Goal: Task Accomplishment & Management: Manage account settings

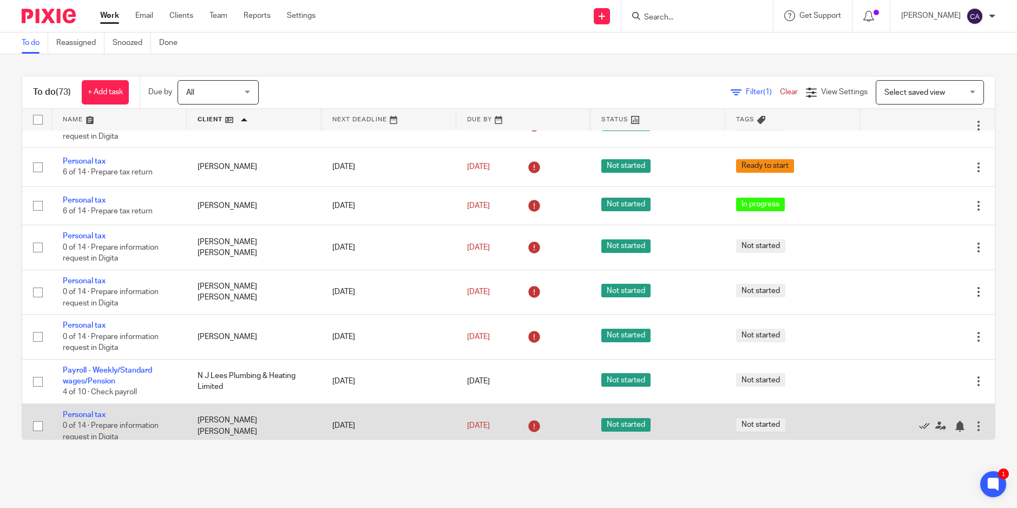
scroll to position [2599, 0]
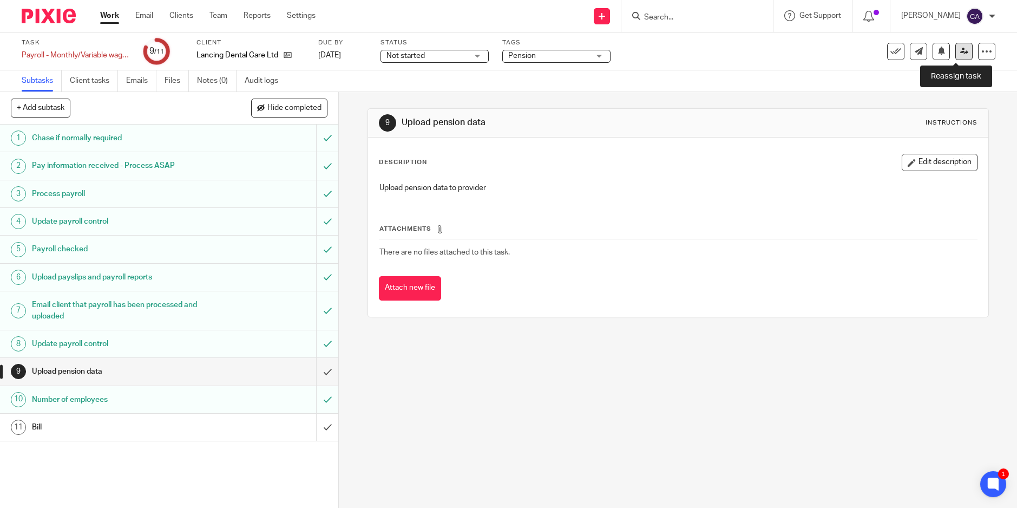
click at [956, 60] on link at bounding box center [964, 51] width 17 height 17
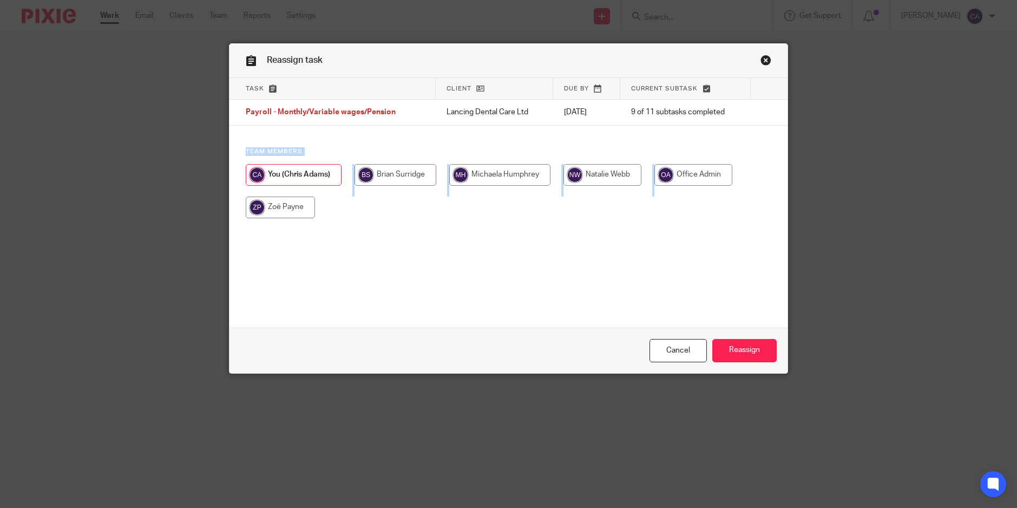
drag, startPoint x: 506, startPoint y: 53, endPoint x: 498, endPoint y: 228, distance: 175.0
click at [499, 230] on div "Reassign task Task Client Due by Current subtask Payroll - Monthly/Variable wag…" at bounding box center [509, 208] width 558 height 329
click at [665, 343] on link "Cancel" at bounding box center [678, 350] width 57 height 23
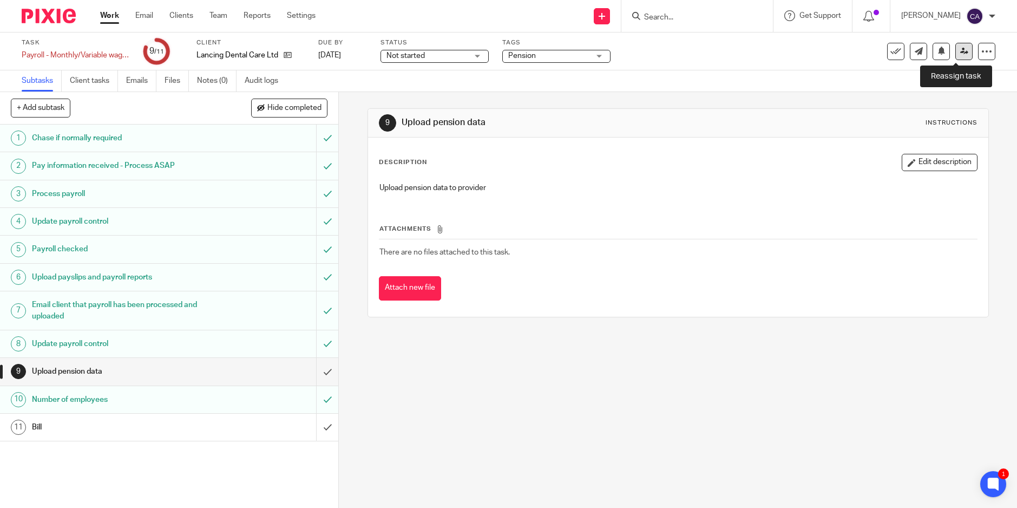
click at [959, 57] on link at bounding box center [964, 51] width 17 height 17
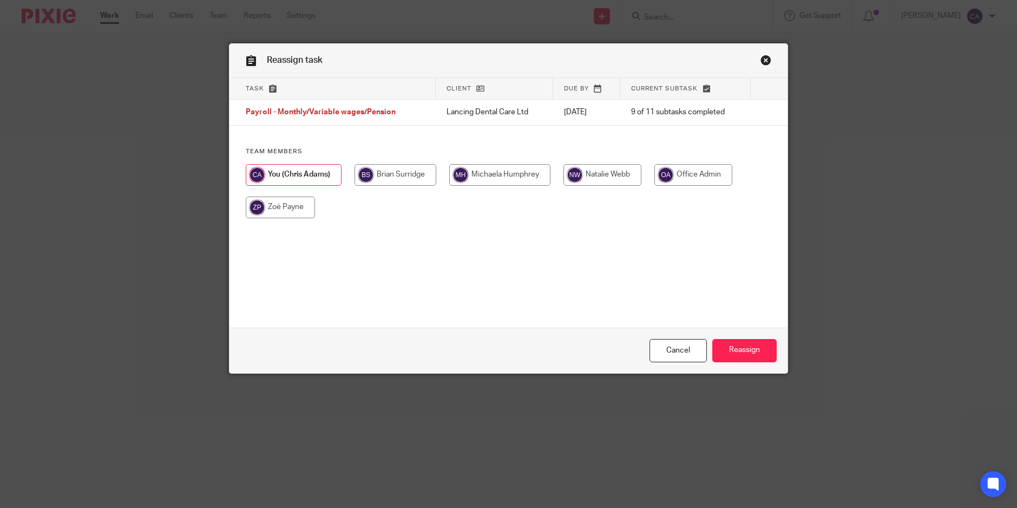
click at [272, 200] on input "radio" at bounding box center [280, 208] width 69 height 22
radio input "true"
click at [735, 349] on input "Reassign" at bounding box center [745, 350] width 64 height 23
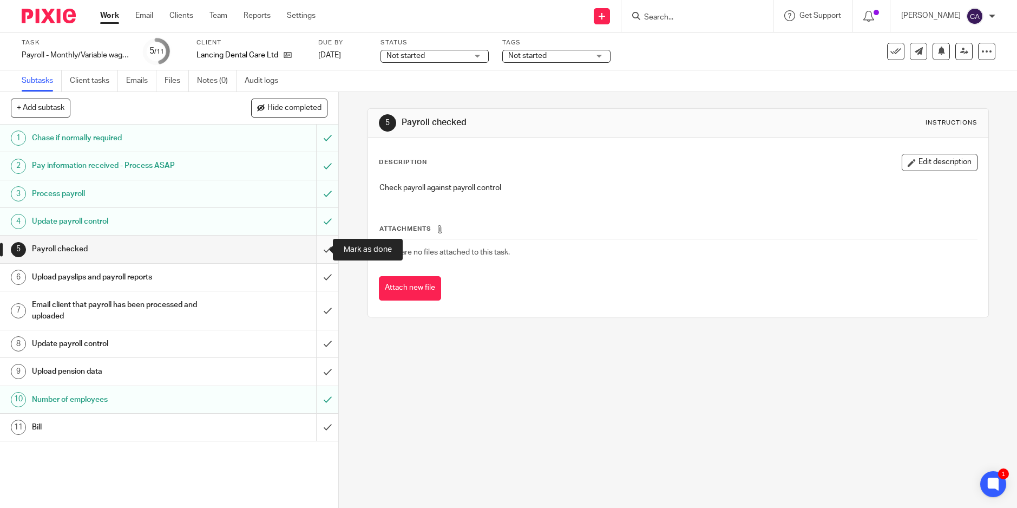
click at [317, 246] on input "submit" at bounding box center [169, 249] width 338 height 27
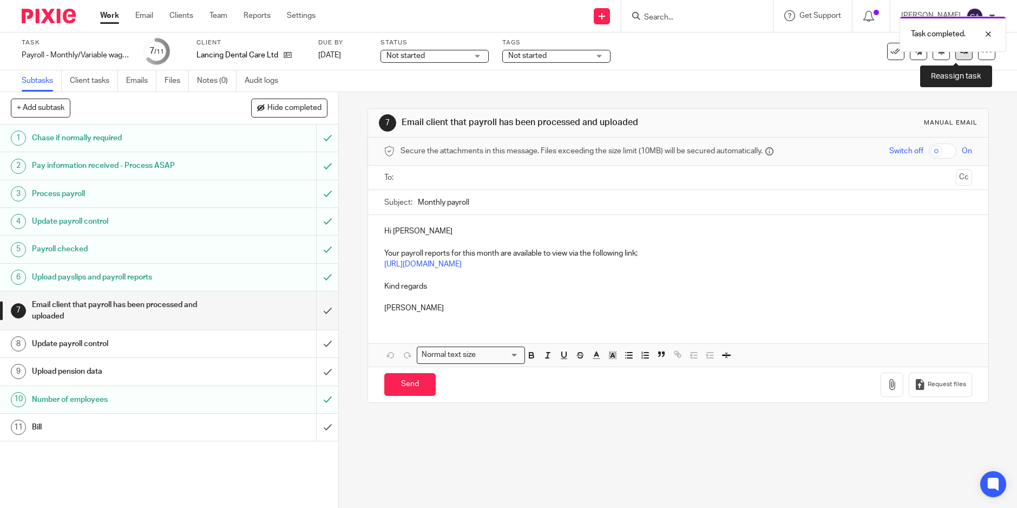
click at [957, 58] on link at bounding box center [964, 51] width 17 height 17
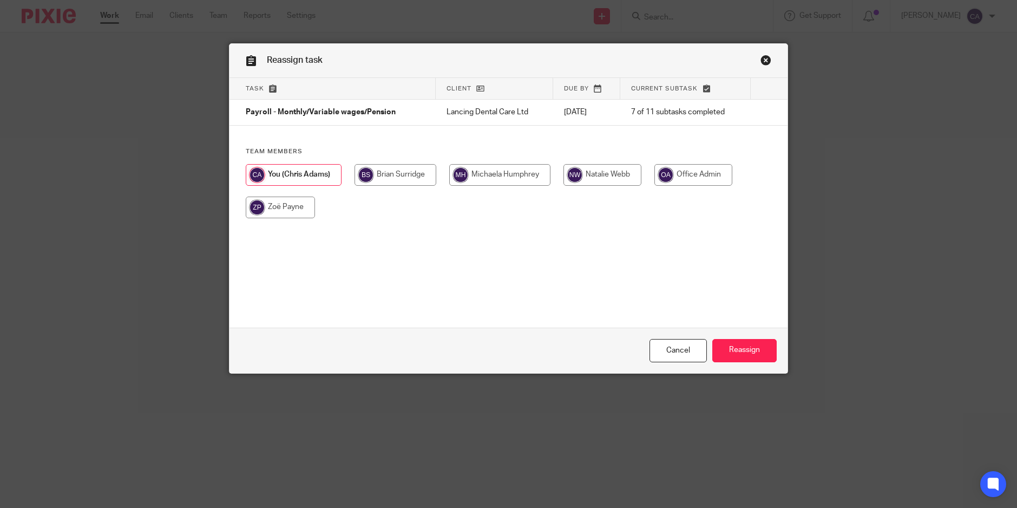
click at [274, 203] on input "radio" at bounding box center [280, 208] width 69 height 22
radio input "true"
click at [746, 362] on input "Reassign" at bounding box center [745, 350] width 64 height 23
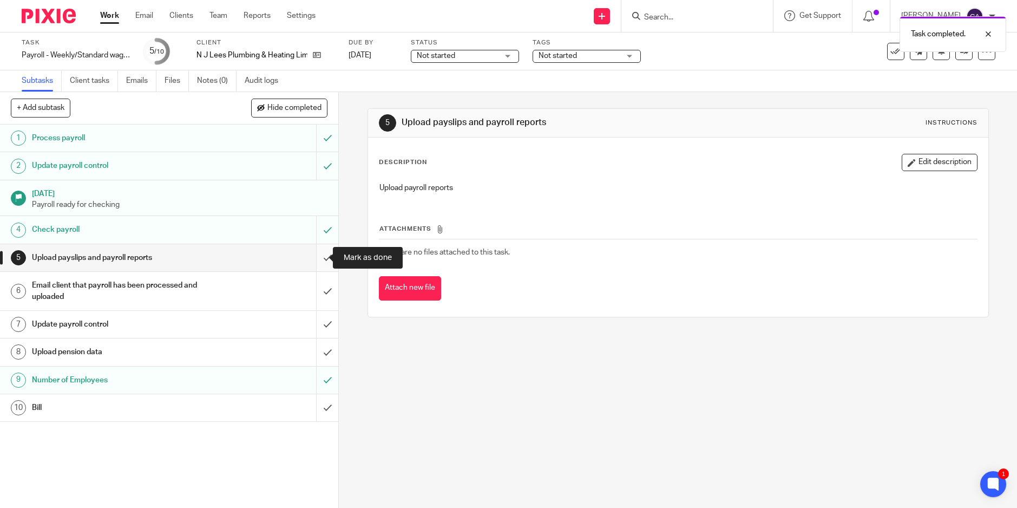
click at [312, 249] on input "submit" at bounding box center [169, 257] width 338 height 27
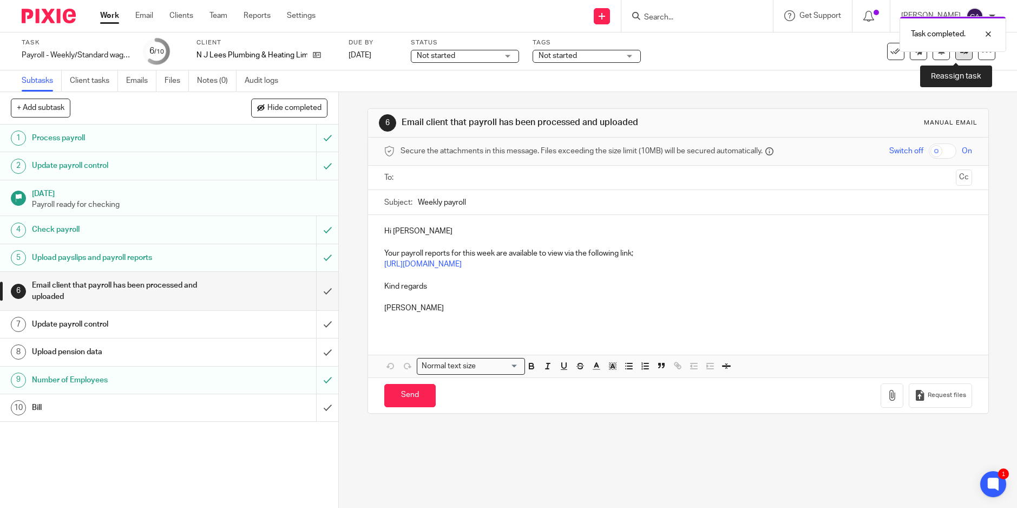
click at [956, 56] on link at bounding box center [964, 51] width 17 height 17
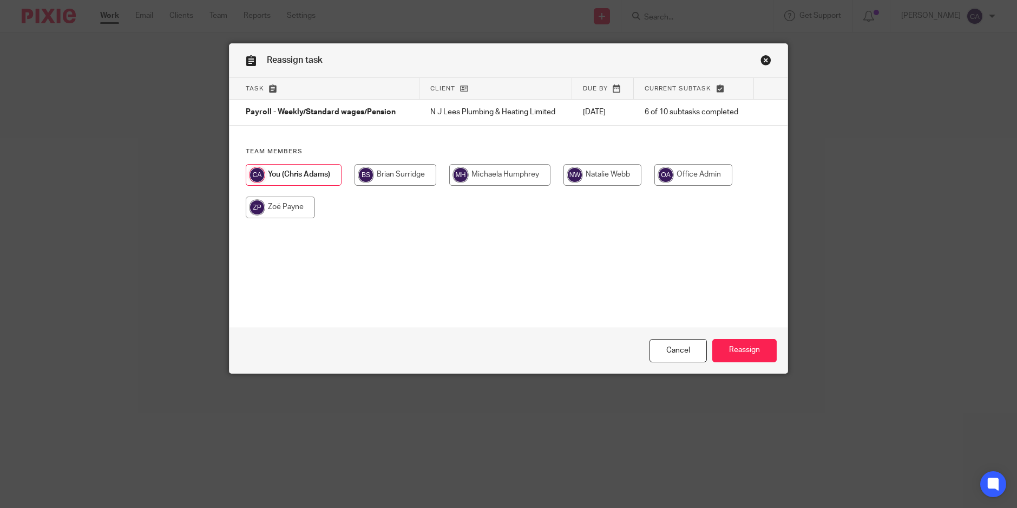
click at [271, 204] on input "radio" at bounding box center [280, 208] width 69 height 22
radio input "true"
click at [756, 357] on input "Reassign" at bounding box center [745, 350] width 64 height 23
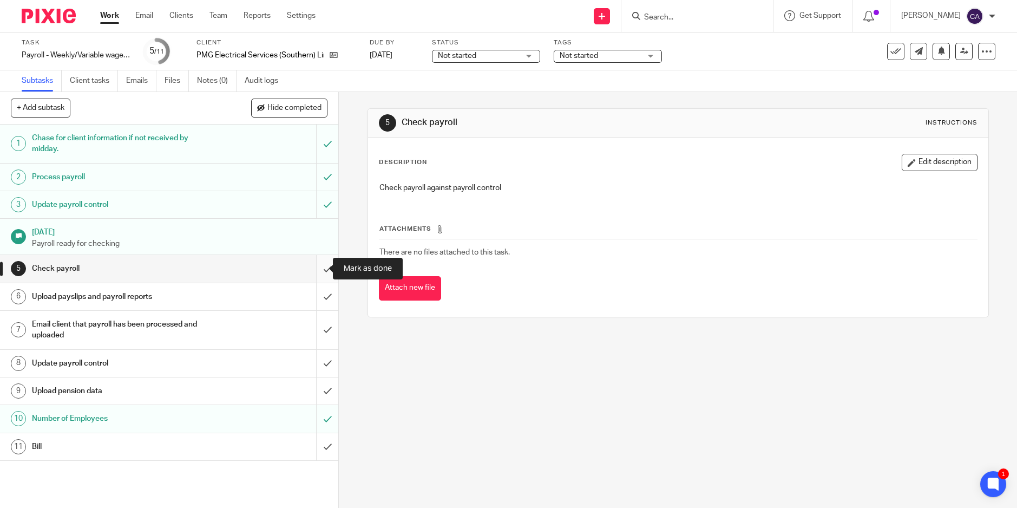
click at [317, 269] on input "submit" at bounding box center [169, 268] width 338 height 27
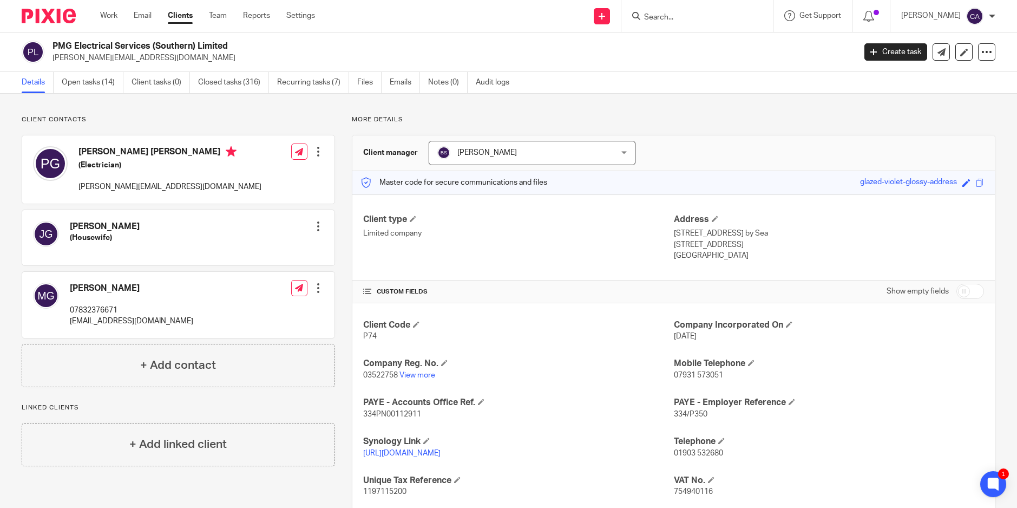
click at [401, 81] on link "Emails" at bounding box center [405, 82] width 30 height 21
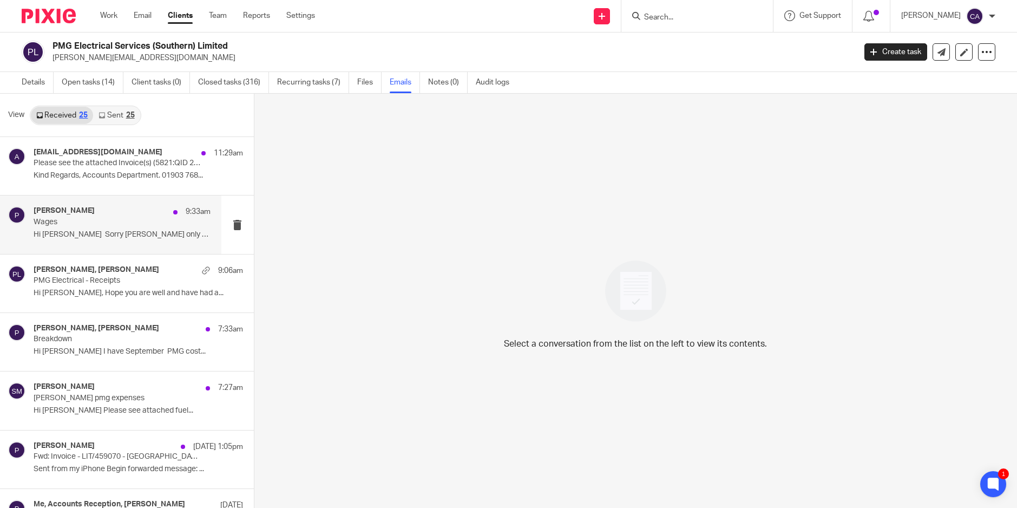
click at [88, 233] on p "Hi [PERSON_NAME] Sorry [PERSON_NAME] only did 4 days ..." at bounding box center [122, 234] width 177 height 9
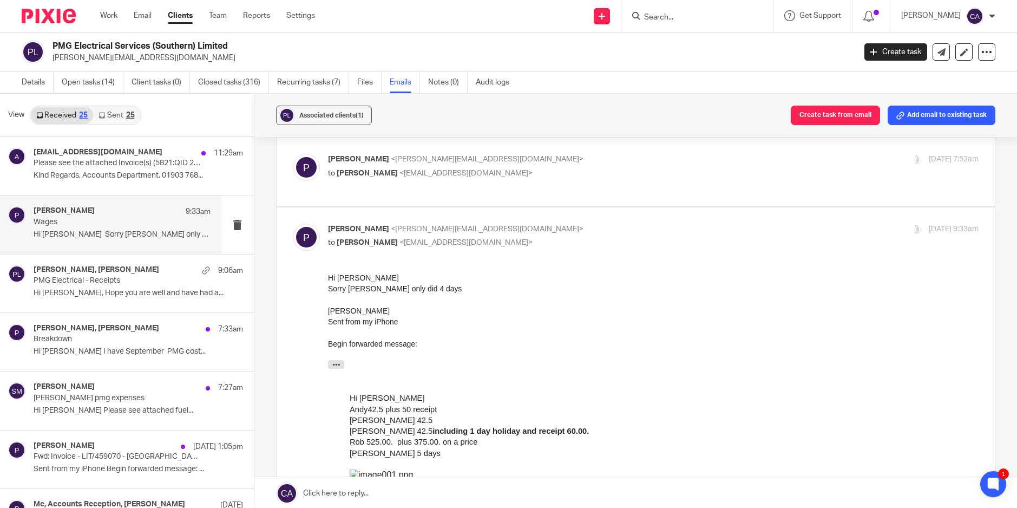
scroll to position [72, 0]
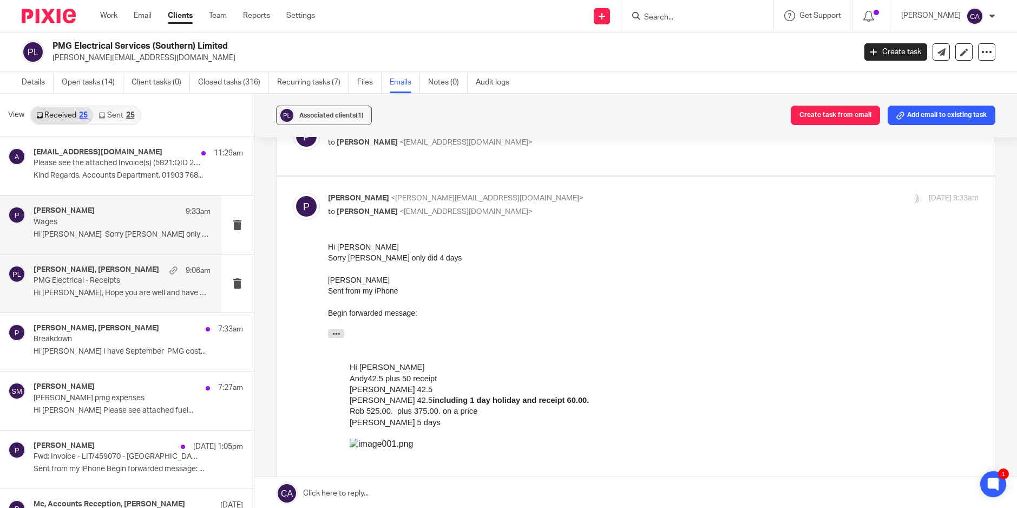
click at [70, 273] on h4 "[PERSON_NAME], [PERSON_NAME]" at bounding box center [97, 269] width 126 height 9
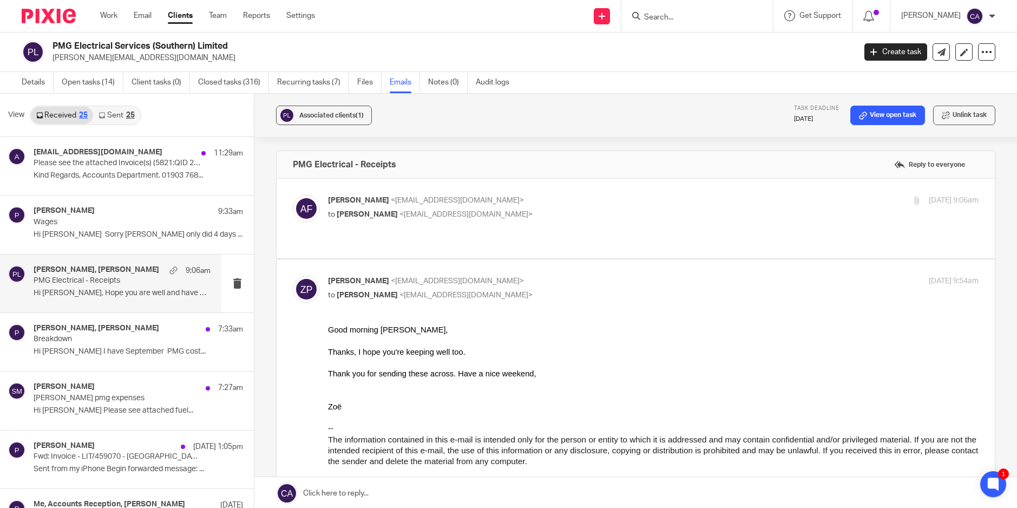
scroll to position [0, 0]
click at [421, 231] on label at bounding box center [636, 219] width 718 height 80
click at [293, 195] on input "checkbox" at bounding box center [292, 194] width 1 height 1
checkbox input "true"
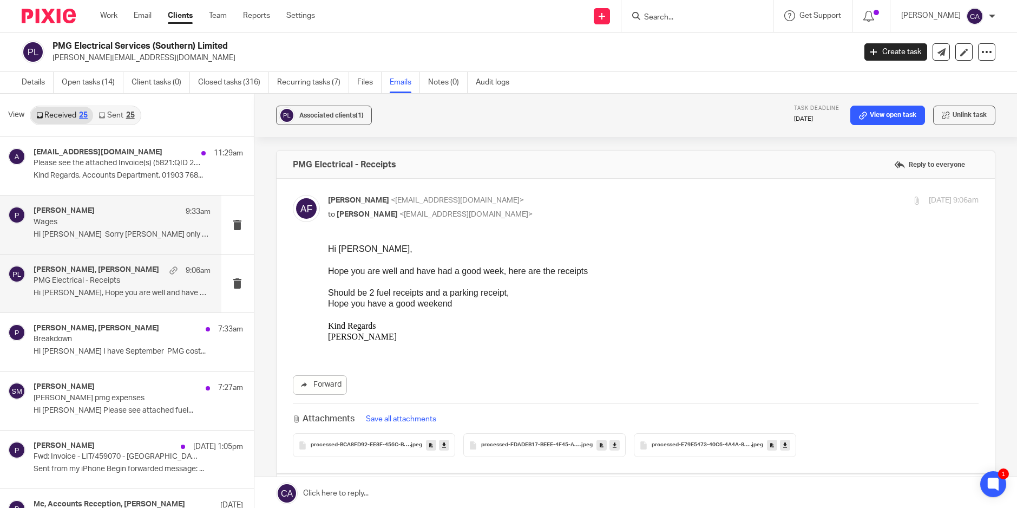
click at [63, 232] on p "Hi [PERSON_NAME] Sorry [PERSON_NAME] only did 4 days ..." at bounding box center [122, 234] width 177 height 9
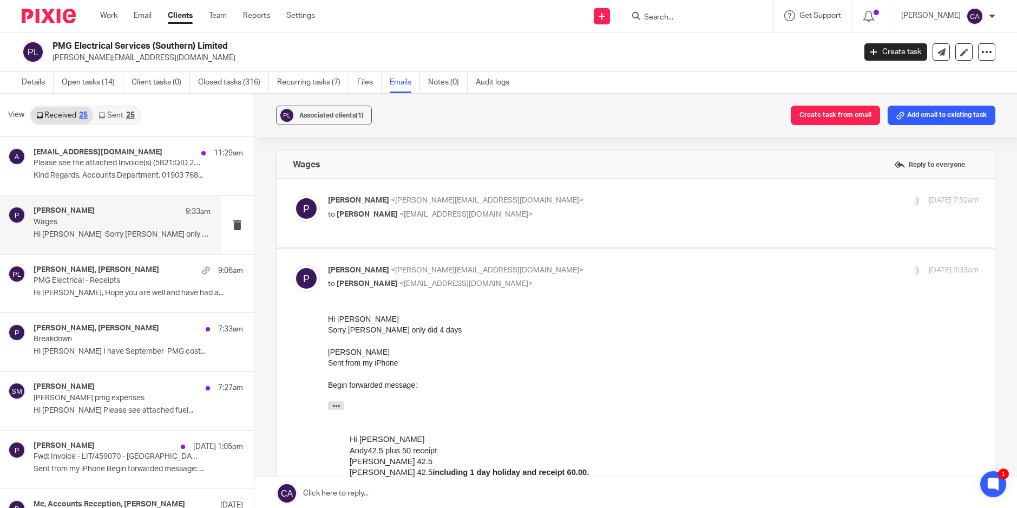
click at [349, 226] on label at bounding box center [636, 213] width 718 height 69
click at [293, 195] on input "checkbox" at bounding box center [292, 194] width 1 height 1
checkbox input "true"
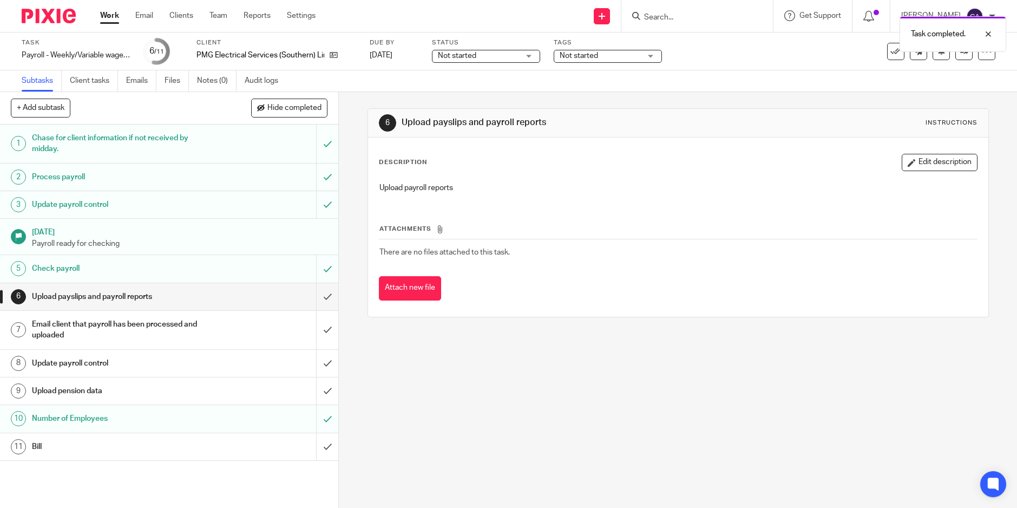
click at [318, 300] on input "submit" at bounding box center [169, 296] width 338 height 27
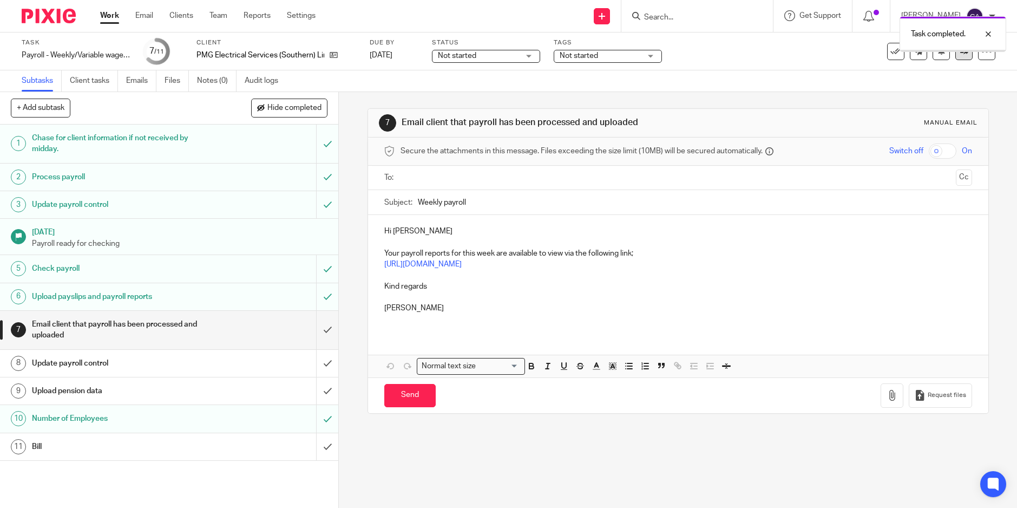
click at [960, 53] on icon at bounding box center [964, 51] width 8 height 8
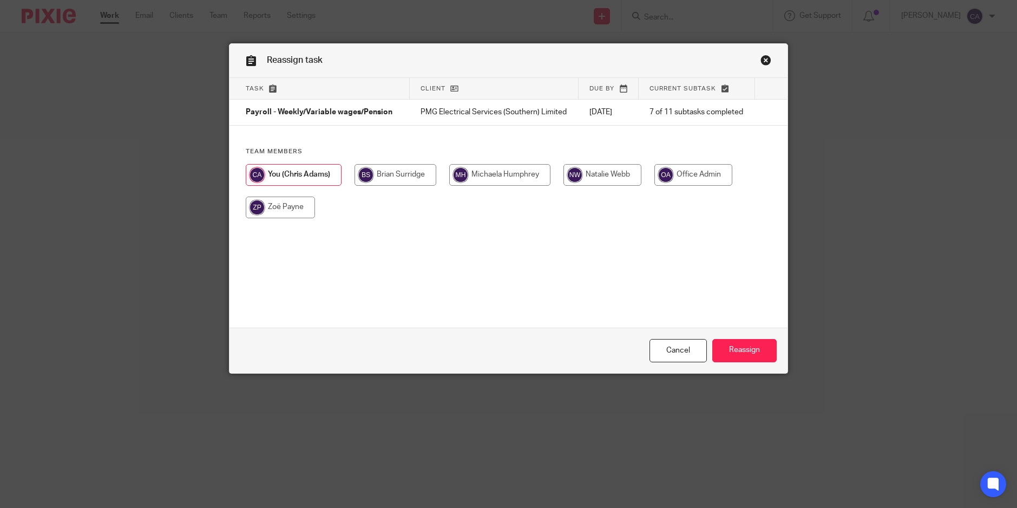
click at [280, 218] on input "radio" at bounding box center [280, 208] width 69 height 22
radio input "true"
click at [747, 364] on div "Cancel Reassign" at bounding box center [509, 350] width 558 height 45
click at [747, 355] on input "Reassign" at bounding box center [745, 350] width 64 height 23
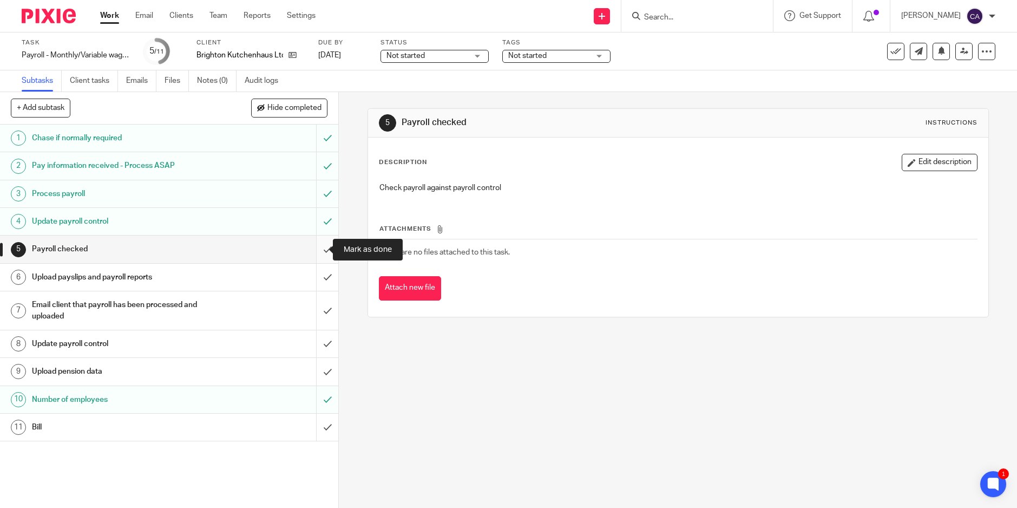
click at [315, 251] on input "submit" at bounding box center [169, 249] width 338 height 27
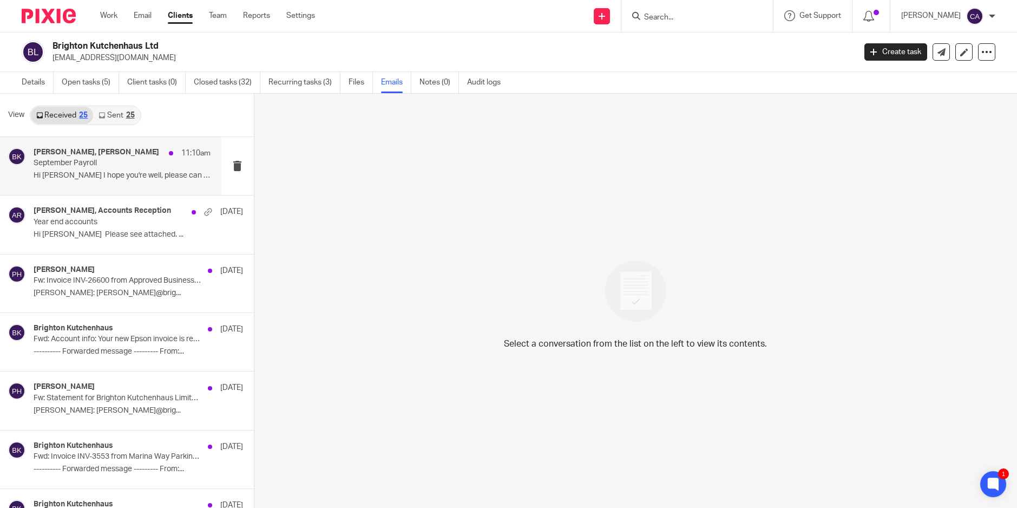
click at [66, 174] on p "Hi [PERSON_NAME] I hope you're well, please can you do..." at bounding box center [122, 175] width 177 height 9
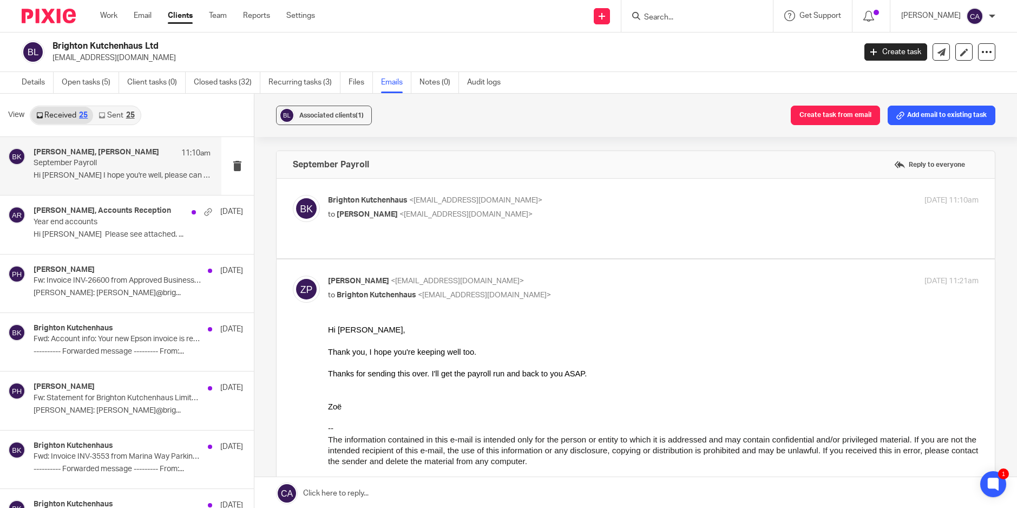
click at [494, 244] on label at bounding box center [636, 219] width 718 height 80
click at [293, 195] on input "checkbox" at bounding box center [292, 194] width 1 height 1
checkbox input "true"
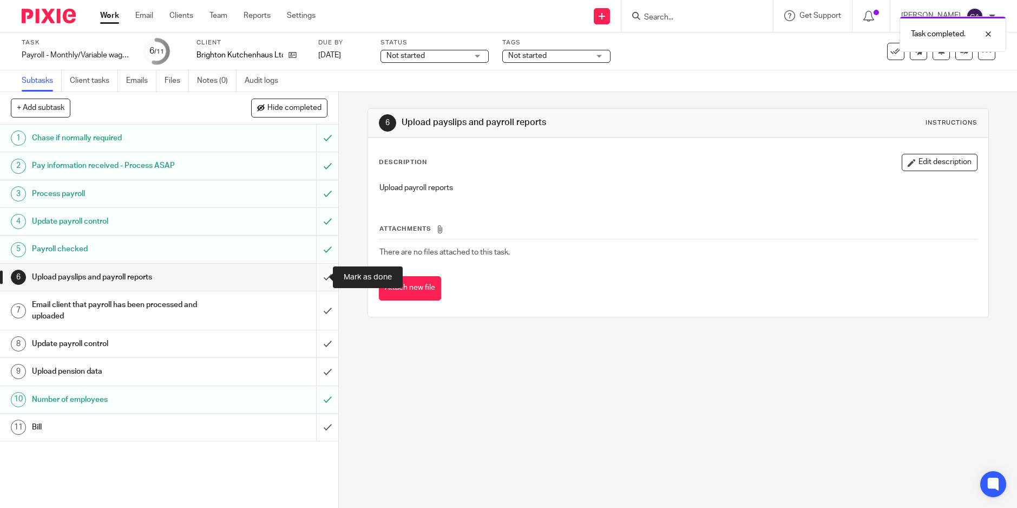
click at [315, 275] on input "submit" at bounding box center [169, 277] width 338 height 27
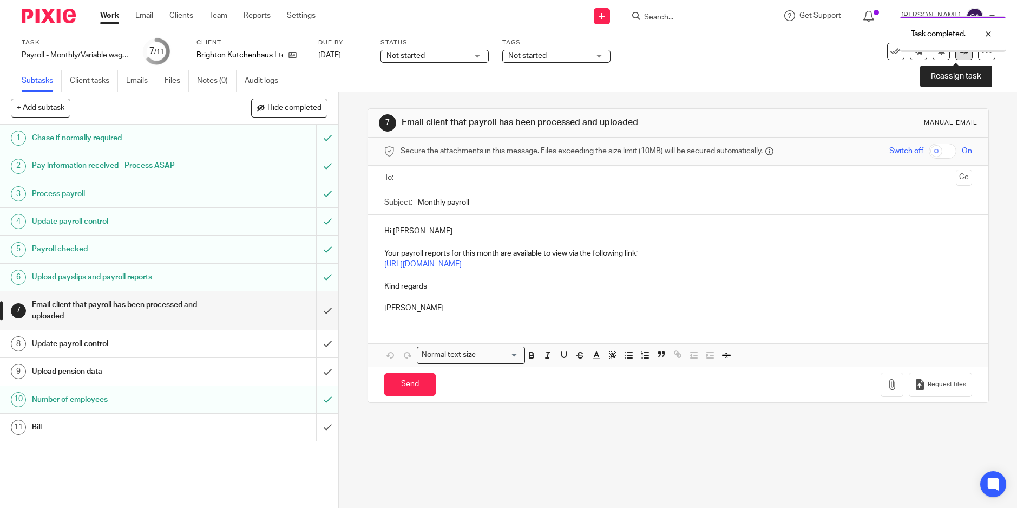
click at [960, 54] on icon at bounding box center [964, 51] width 8 height 8
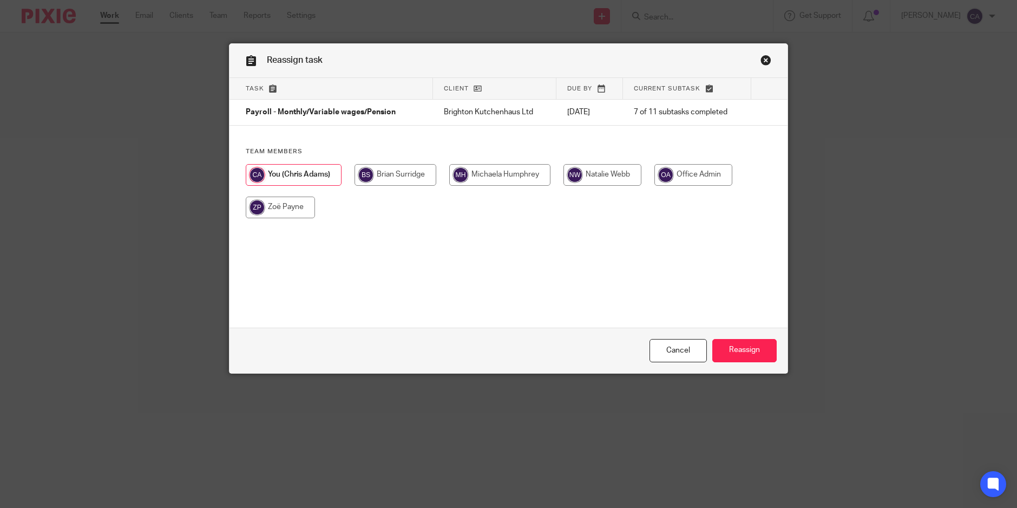
click at [273, 202] on input "radio" at bounding box center [280, 208] width 69 height 22
radio input "true"
click at [733, 350] on input "Reassign" at bounding box center [745, 350] width 64 height 23
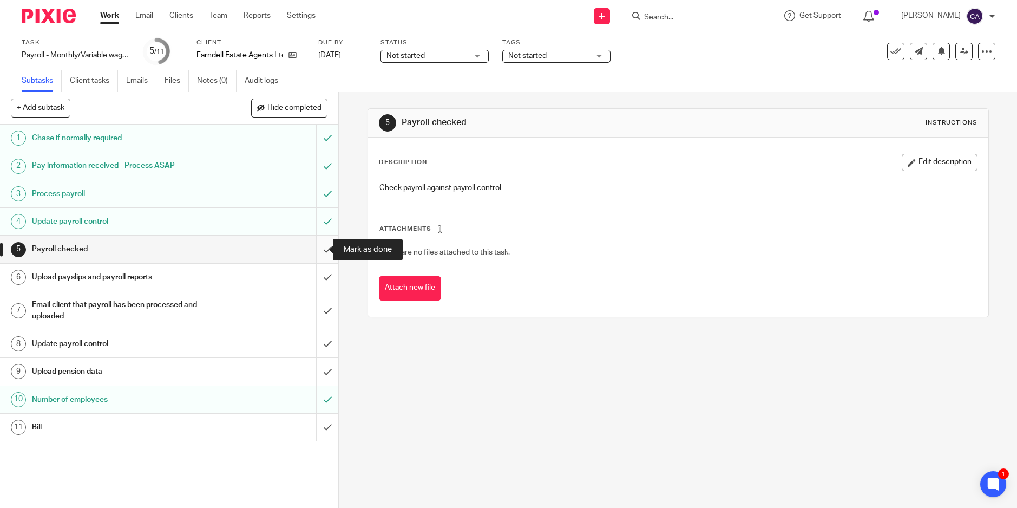
click at [317, 245] on input "submit" at bounding box center [169, 249] width 338 height 27
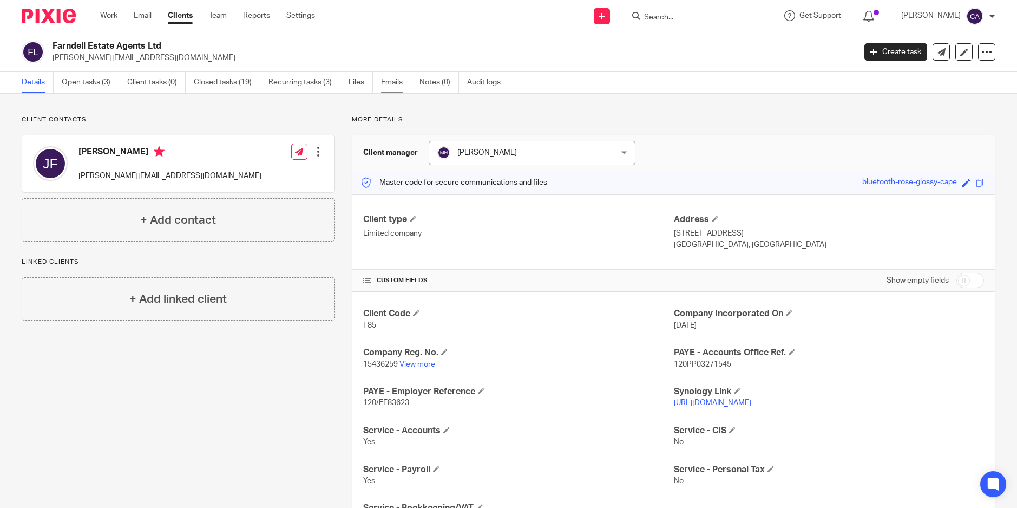
click at [398, 81] on link "Emails" at bounding box center [396, 82] width 30 height 21
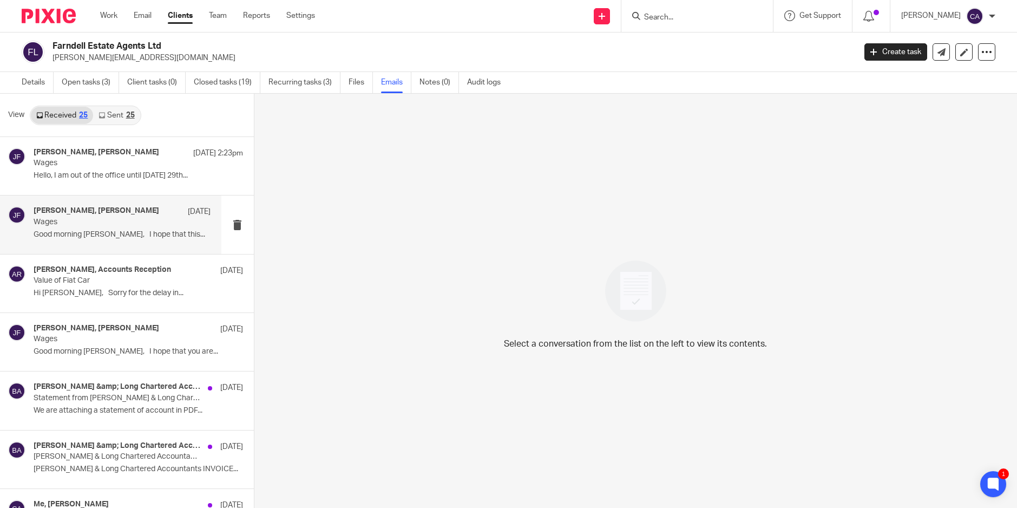
click at [109, 233] on p "Good morning Zoe, I hope that this..." at bounding box center [122, 234] width 177 height 9
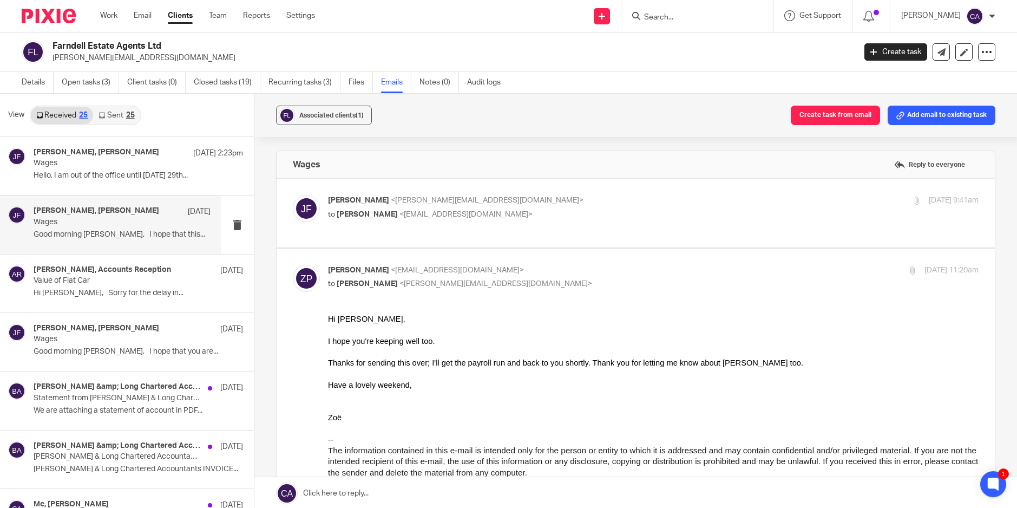
click at [427, 220] on p "to Zoe Payne <zoe@boldenandlong.co.uk>" at bounding box center [545, 214] width 434 height 11
checkbox input "true"
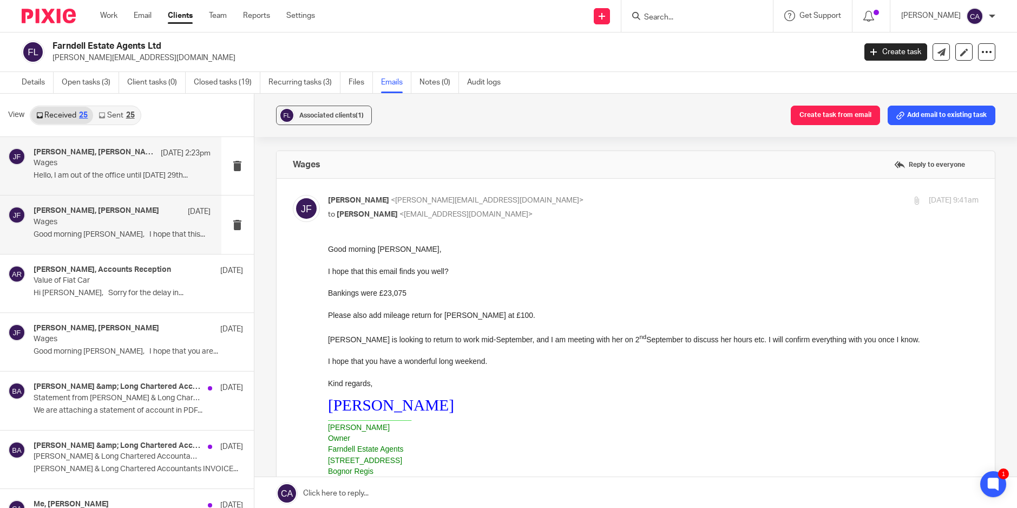
click at [91, 166] on p "Wages" at bounding box center [104, 163] width 141 height 9
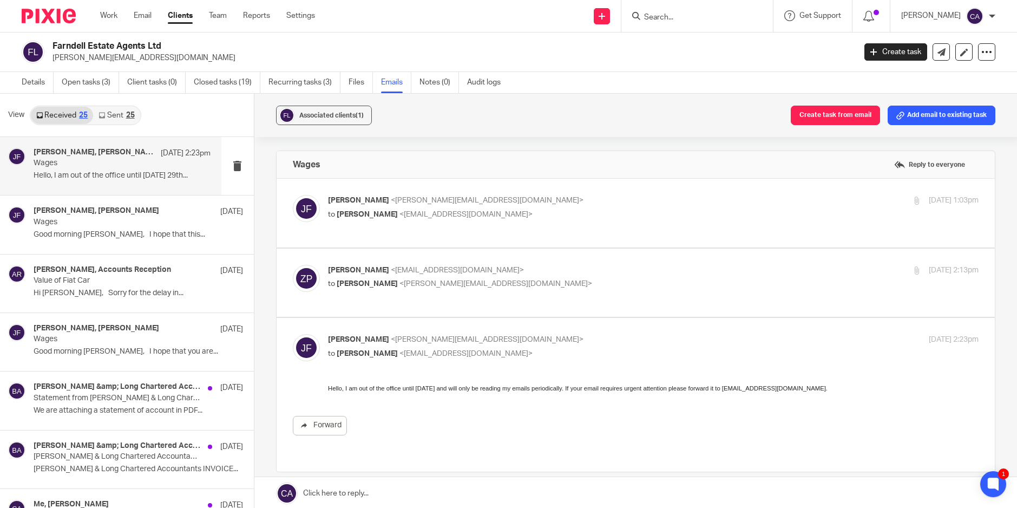
click at [384, 227] on label at bounding box center [636, 213] width 718 height 69
click at [293, 195] on input "checkbox" at bounding box center [292, 194] width 1 height 1
checkbox input "true"
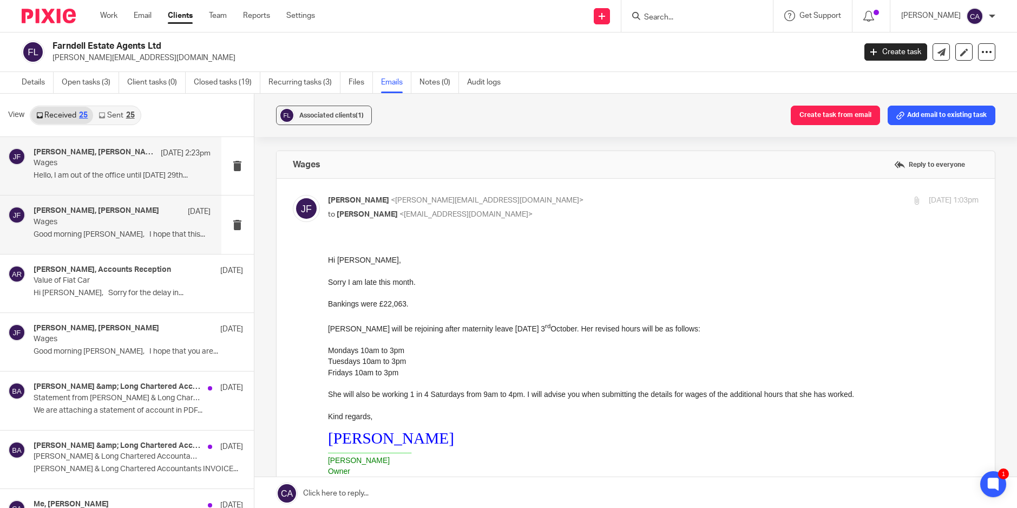
click at [109, 243] on div "Zoe Payne, John Farndell 22 Aug Wages Good morning Zoe, I hope that this..." at bounding box center [110, 224] width 221 height 58
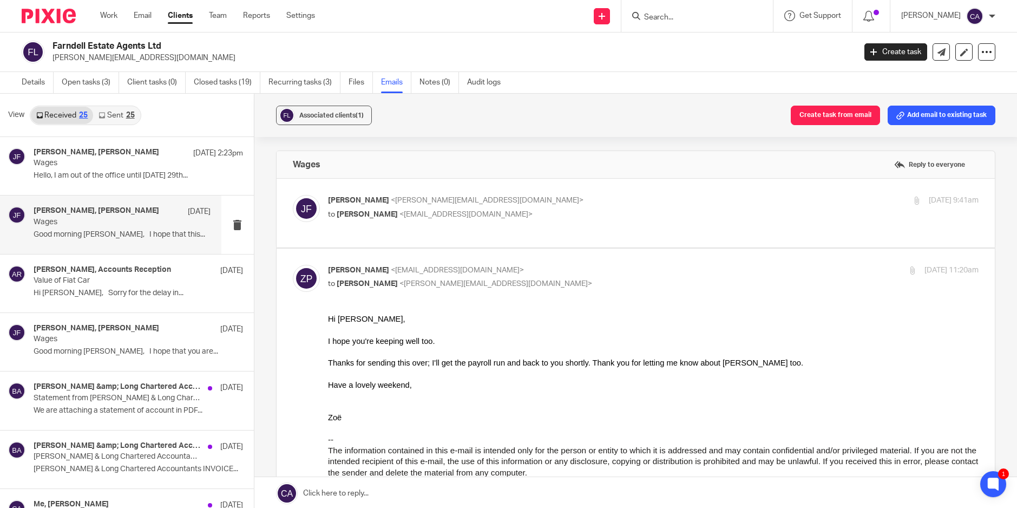
click at [380, 226] on label at bounding box center [636, 213] width 718 height 69
click at [293, 195] on input "checkbox" at bounding box center [292, 194] width 1 height 1
checkbox input "true"
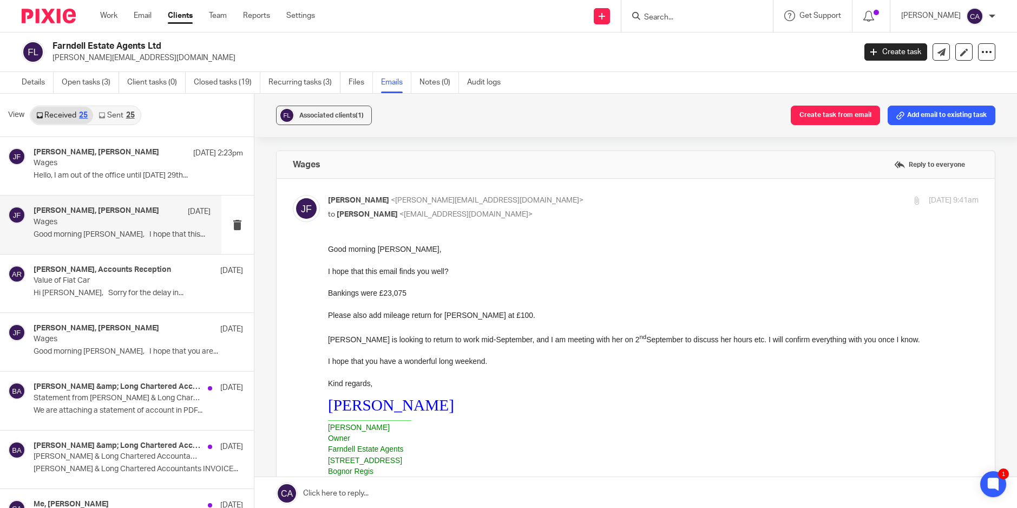
click at [101, 239] on div "Zoe Payne, John Farndell 22 Aug Wages Good morning Zoe, I hope that this..." at bounding box center [122, 224] width 177 height 36
click at [135, 184] on div "John Farndell, Zoe Payne 25 Sep 2:23pm Wages Hello, I am out of the office unti…" at bounding box center [122, 166] width 177 height 36
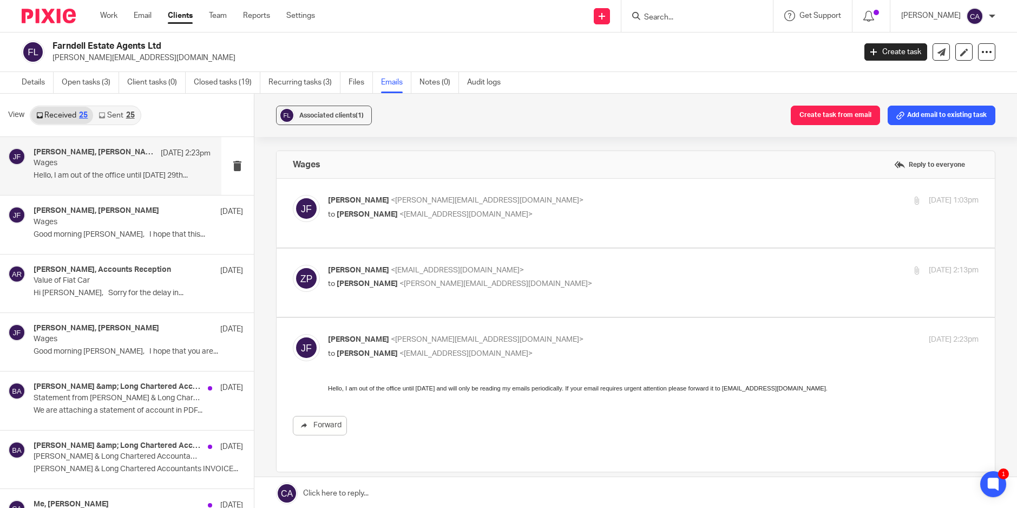
click at [114, 168] on p "Wages" at bounding box center [104, 163] width 141 height 9
click at [485, 228] on label at bounding box center [636, 213] width 718 height 69
click at [293, 195] on input "checkbox" at bounding box center [292, 194] width 1 height 1
checkbox input "true"
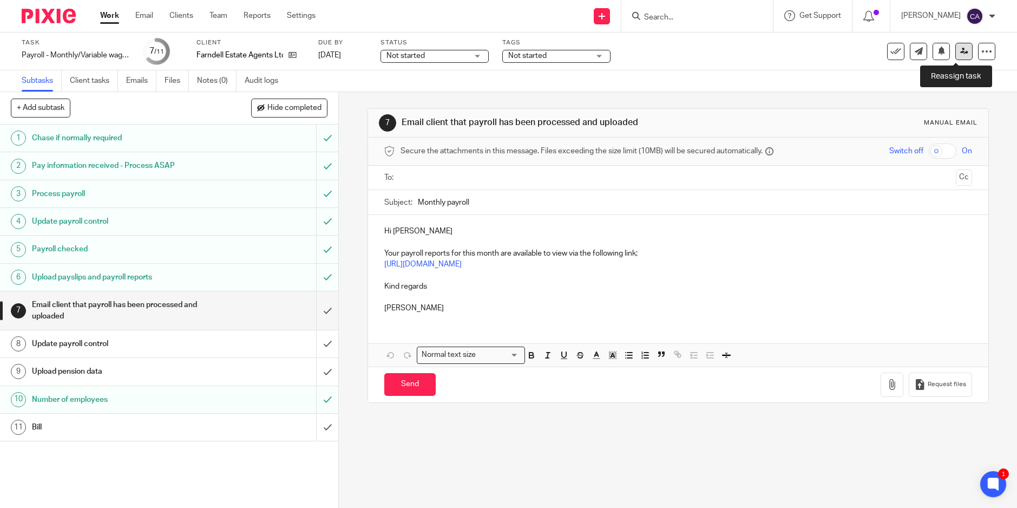
click at [960, 55] on icon at bounding box center [964, 51] width 8 height 8
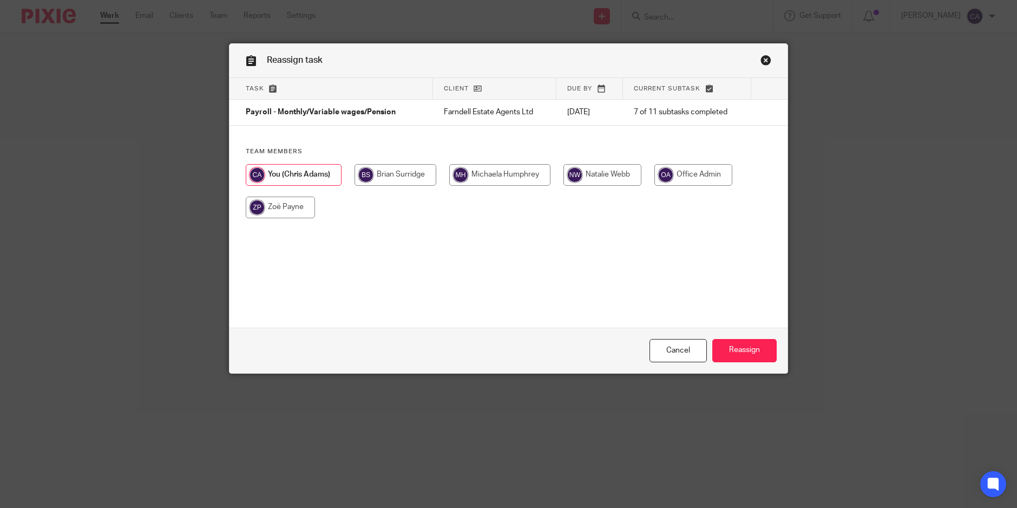
click at [272, 199] on input "radio" at bounding box center [280, 208] width 69 height 22
radio input "true"
click at [738, 353] on input "Reassign" at bounding box center [745, 350] width 64 height 23
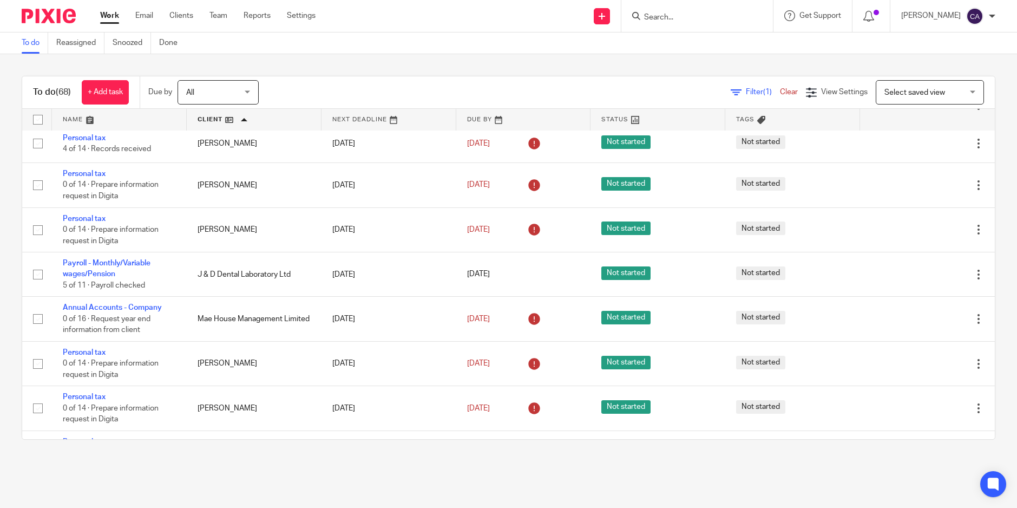
scroll to position [722, 0]
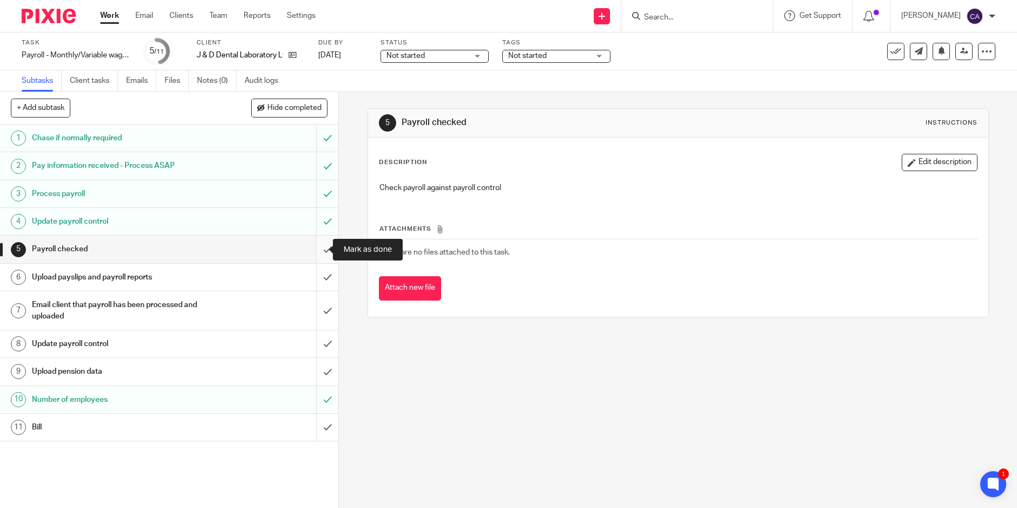
click at [321, 248] on input "submit" at bounding box center [169, 249] width 338 height 27
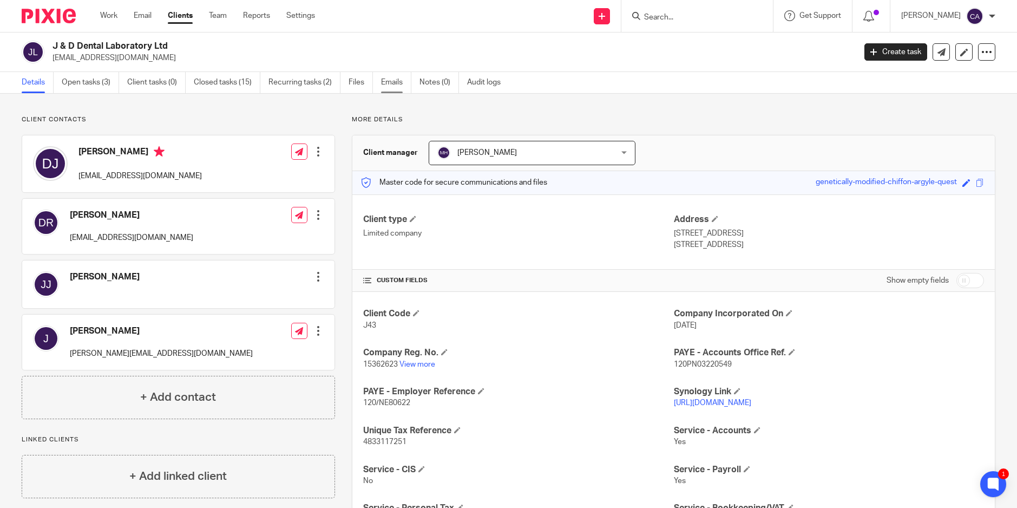
click at [392, 86] on link "Emails" at bounding box center [396, 82] width 30 height 21
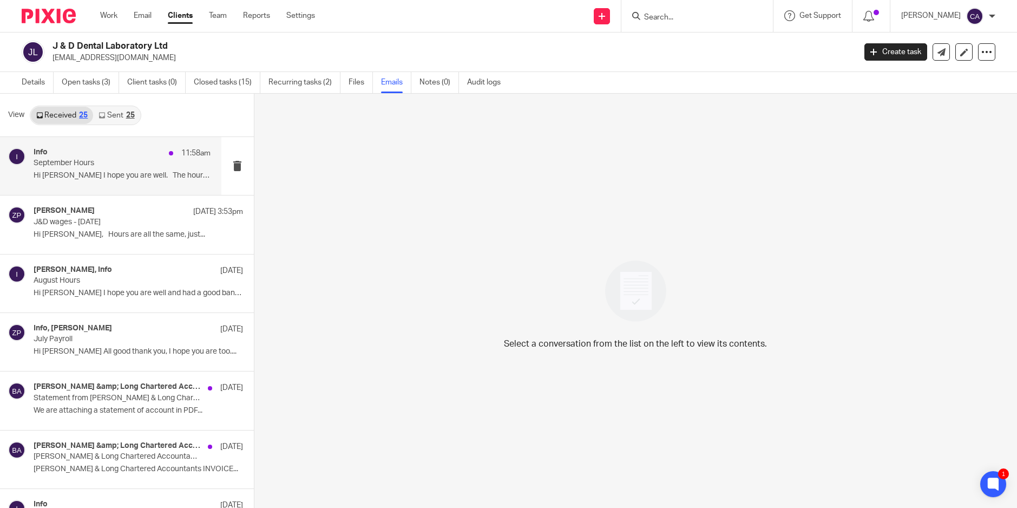
click at [99, 184] on div "Info 11:58am September Hours Hi [PERSON_NAME] I hope you are well. The hours..." at bounding box center [122, 166] width 177 height 36
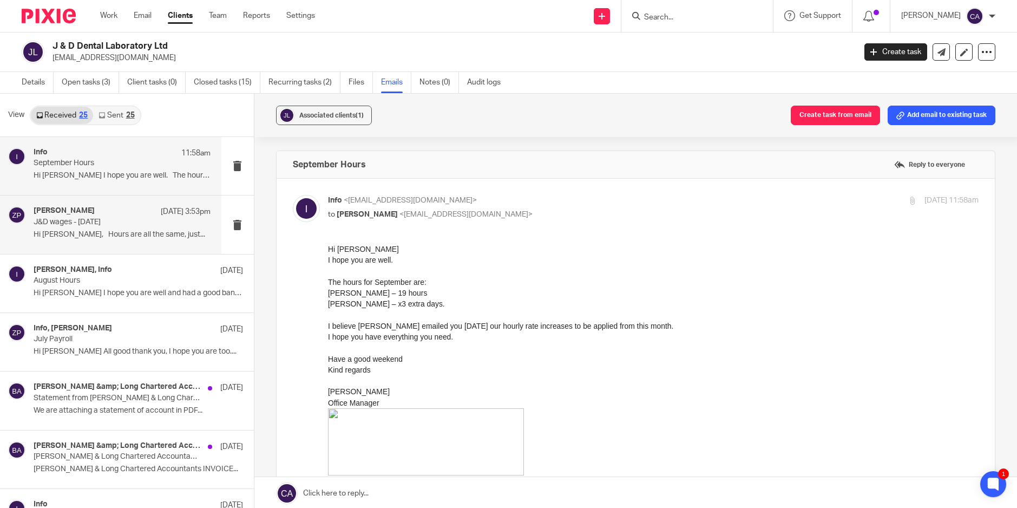
click at [142, 239] on p "Hi Zoe, Hours are all the same, just..." at bounding box center [122, 234] width 177 height 9
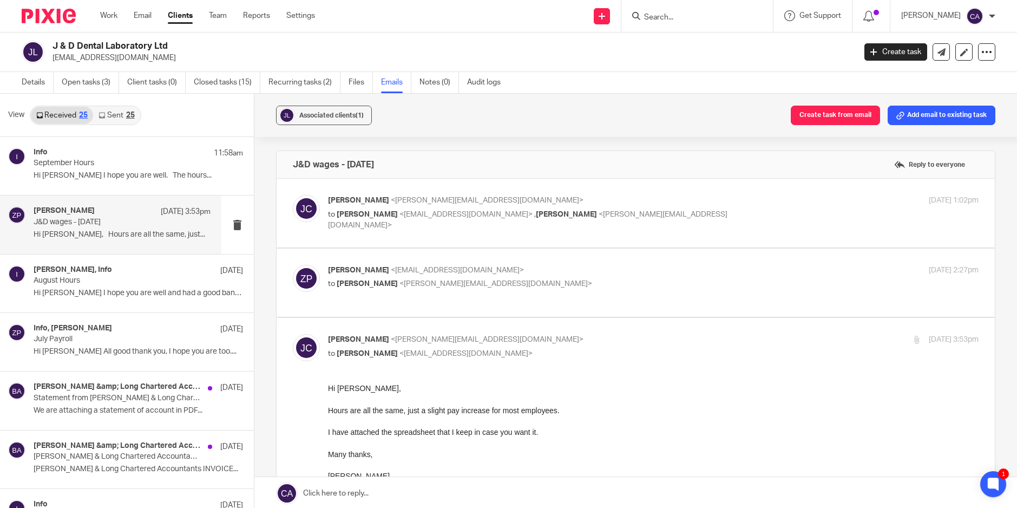
click at [385, 249] on label at bounding box center [636, 283] width 718 height 69
click at [293, 264] on input "checkbox" at bounding box center [292, 264] width 1 height 1
checkbox input "true"
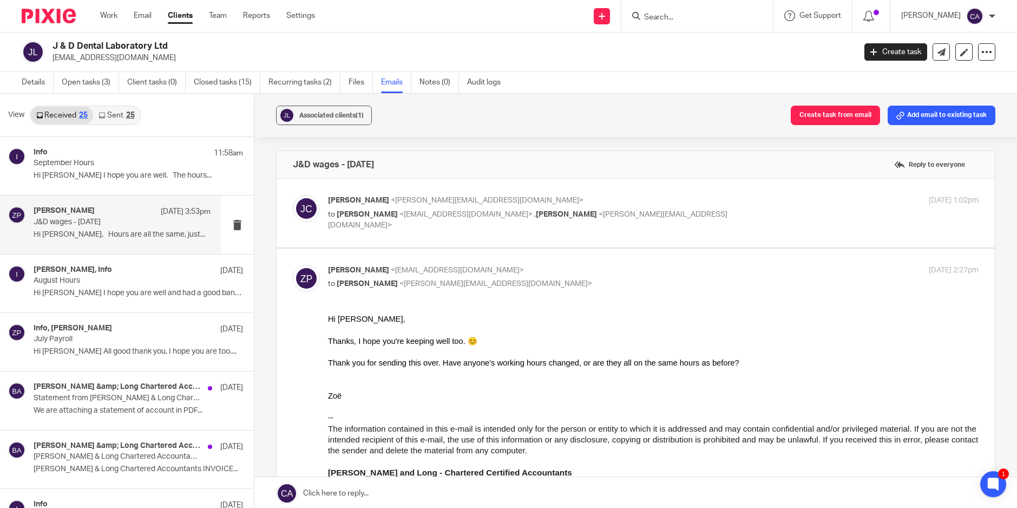
click at [395, 237] on label at bounding box center [636, 213] width 718 height 69
click at [293, 195] on input "checkbox" at bounding box center [292, 194] width 1 height 1
checkbox input "true"
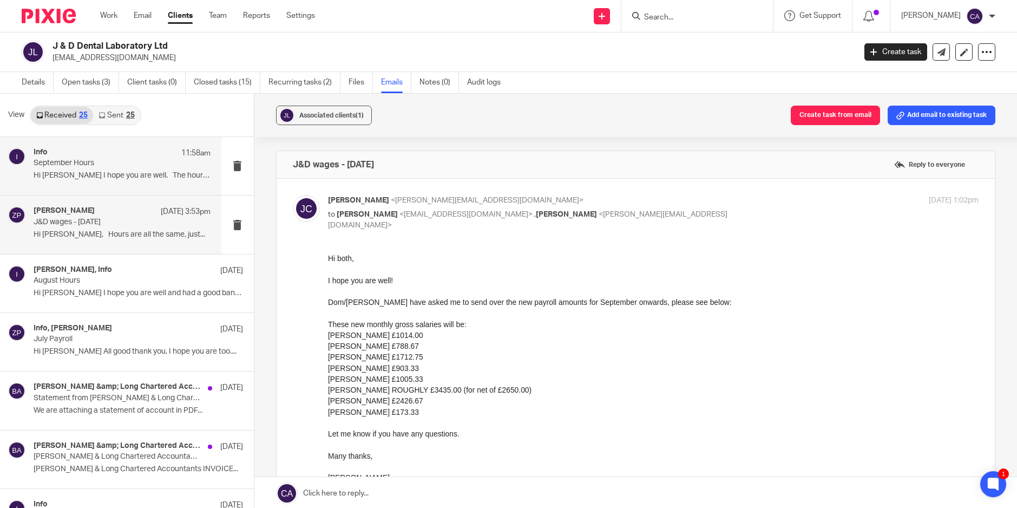
click at [91, 185] on div "Info 11:58am September Hours Hi Zoe I hope you are well. The hours..." at bounding box center [110, 166] width 221 height 58
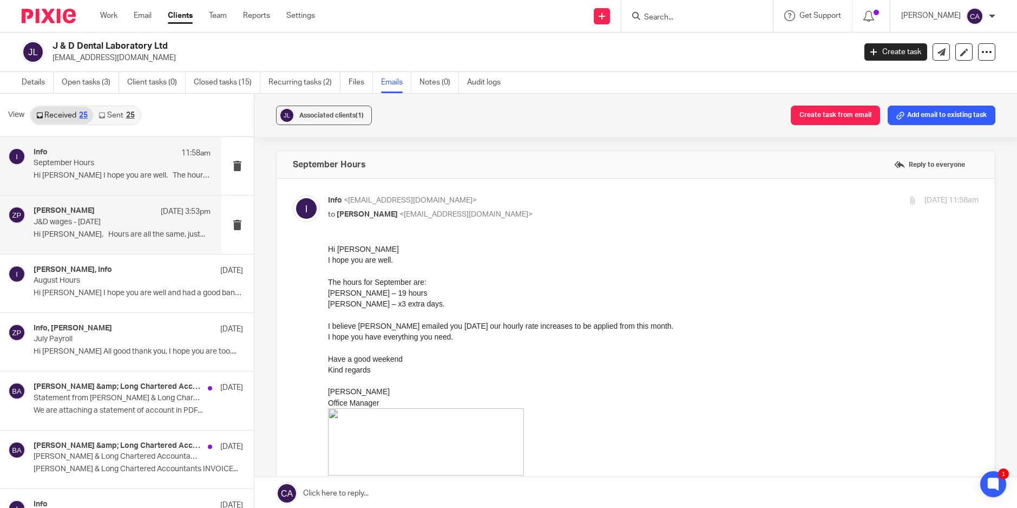
click at [103, 237] on p "Hi Zoe, Hours are all the same, just..." at bounding box center [122, 234] width 177 height 9
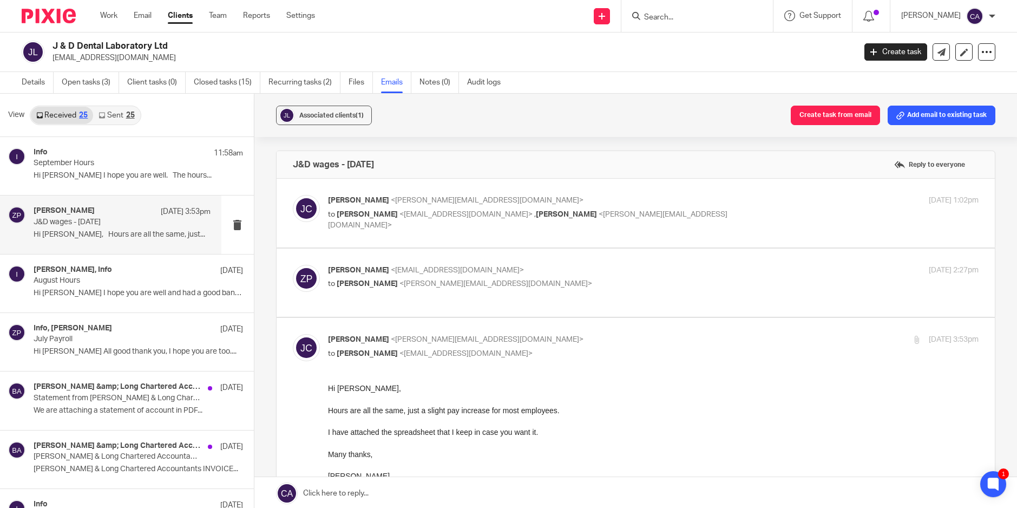
click at [470, 227] on div "Jessica Costen <jessica@sbbservices.co> to Zoe Payne <zoe@boldenandlong.co.uk> …" at bounding box center [636, 213] width 686 height 36
click at [475, 238] on label at bounding box center [636, 213] width 718 height 69
click at [293, 195] on input "checkbox" at bounding box center [292, 194] width 1 height 1
checkbox input "true"
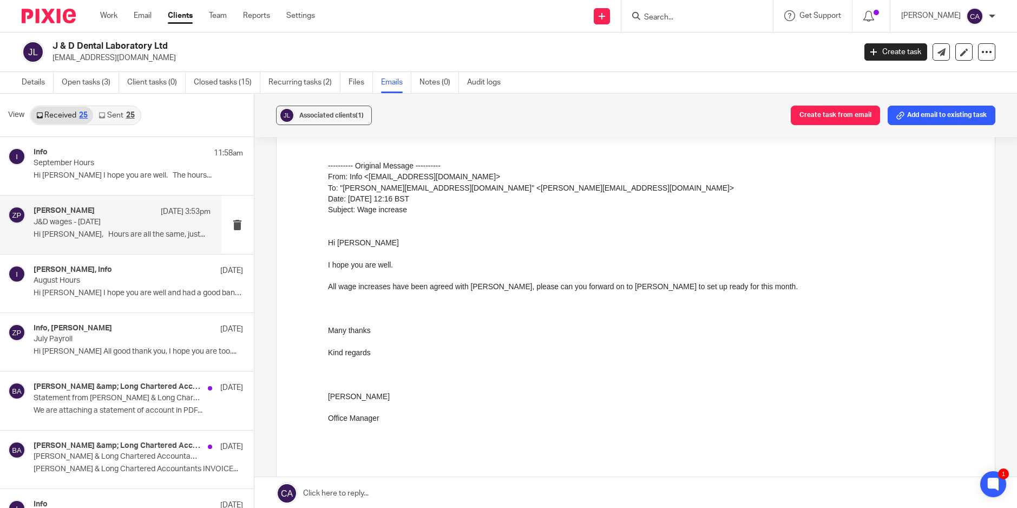
scroll to position [361, 0]
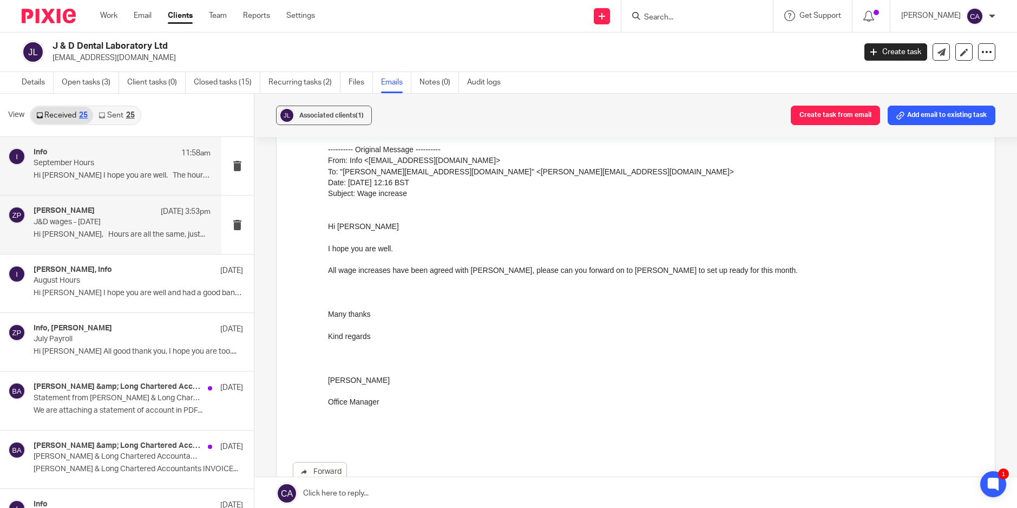
click at [108, 187] on div "Info 11:58am September Hours Hi Zoe I hope you are well. The hours..." at bounding box center [110, 166] width 221 height 58
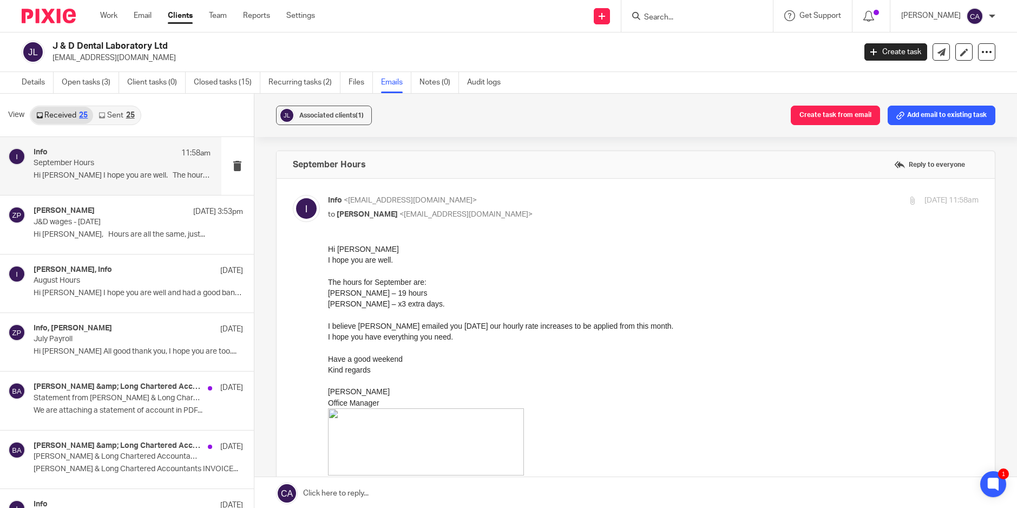
scroll to position [0, 0]
click at [103, 230] on p "Hi Zoe, Hours are all the same, just..." at bounding box center [122, 234] width 177 height 9
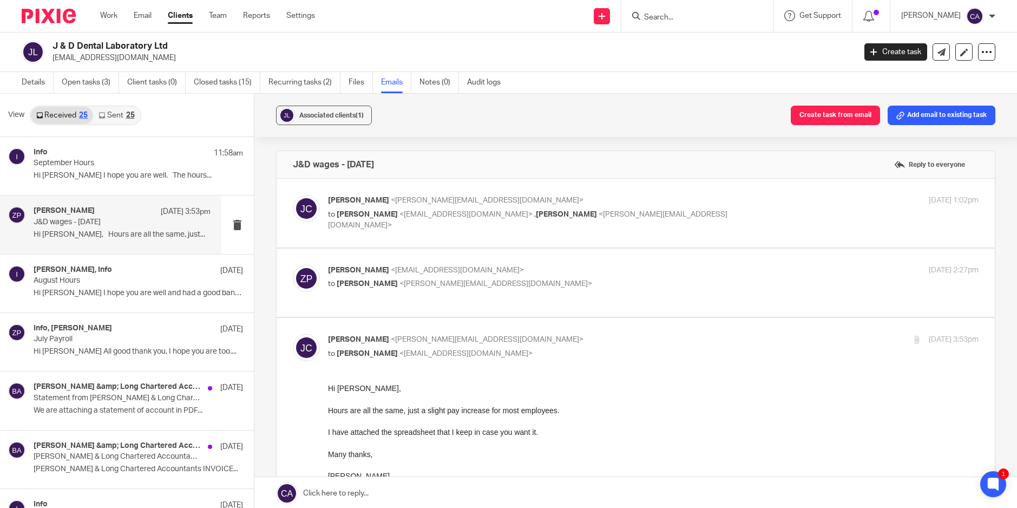
click at [435, 298] on div "Zoe Payne <zoe@boldenandlong.co.uk> to Jessica Costen <jessica@sbbservices.co> …" at bounding box center [636, 283] width 686 height 36
click at [417, 236] on label at bounding box center [636, 213] width 718 height 69
click at [293, 195] on input "checkbox" at bounding box center [292, 194] width 1 height 1
checkbox input "true"
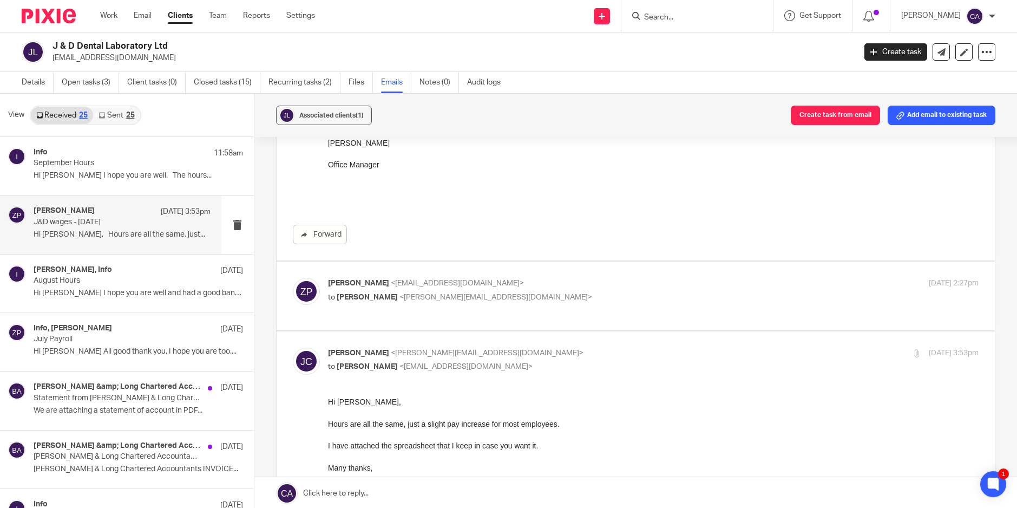
scroll to position [722, 0]
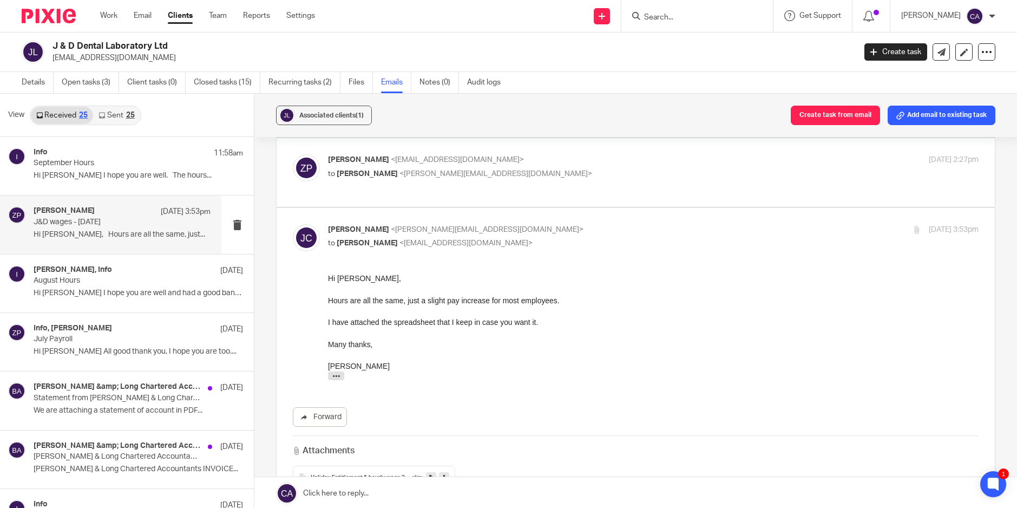
click at [406, 202] on label at bounding box center [636, 172] width 718 height 69
click at [293, 154] on input "checkbox" at bounding box center [292, 154] width 1 height 1
checkbox input "true"
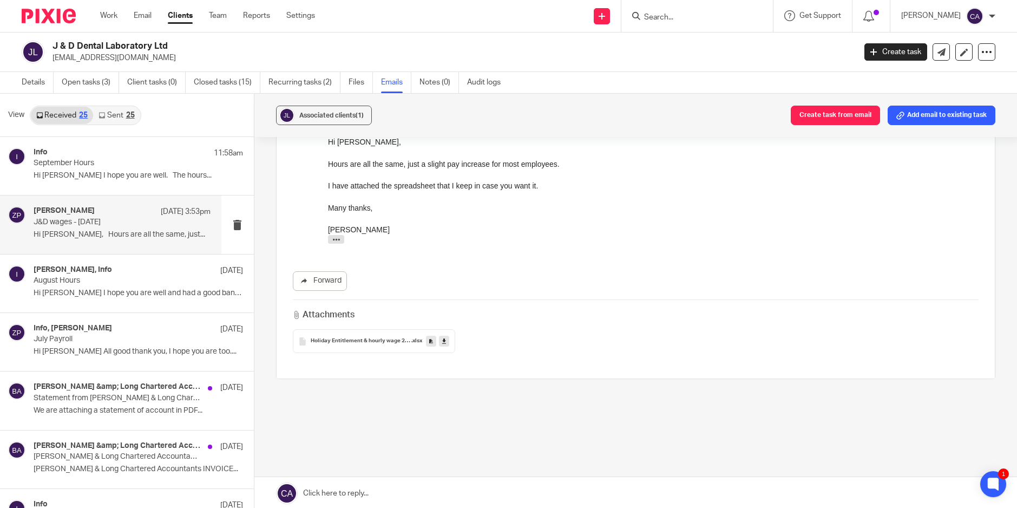
scroll to position [1672, 0]
click at [363, 346] on div "Holiday Entitlement & hourly wage 2025 .xlsx" at bounding box center [374, 340] width 162 height 24
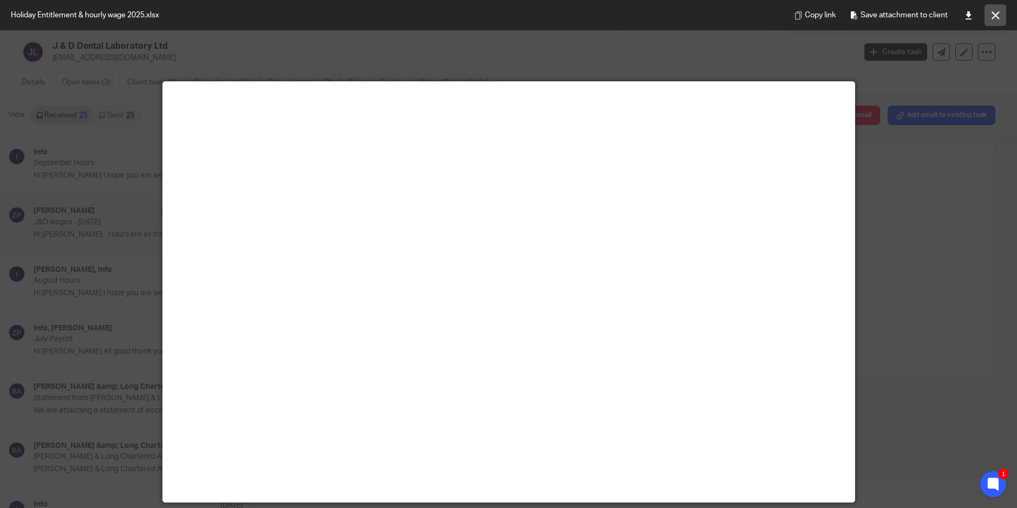
click at [1002, 12] on button at bounding box center [996, 15] width 22 height 22
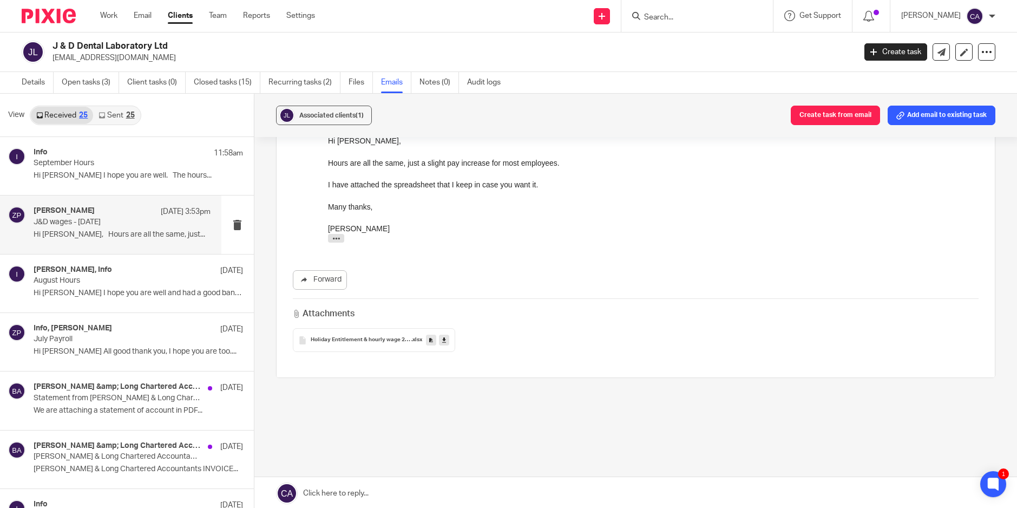
click at [337, 345] on div "Holiday Entitlement & hourly wage 2025 .xlsx" at bounding box center [374, 340] width 162 height 24
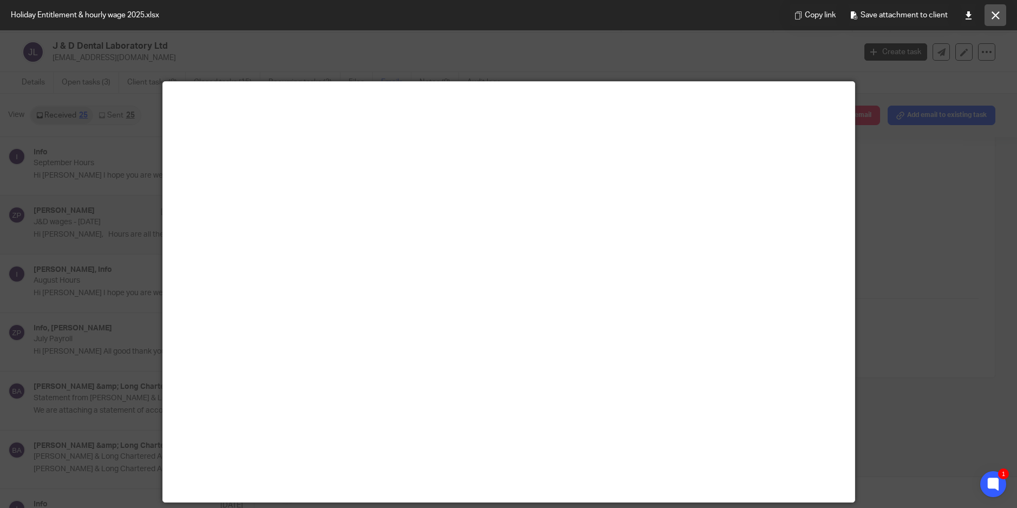
click at [992, 16] on icon at bounding box center [996, 15] width 8 height 8
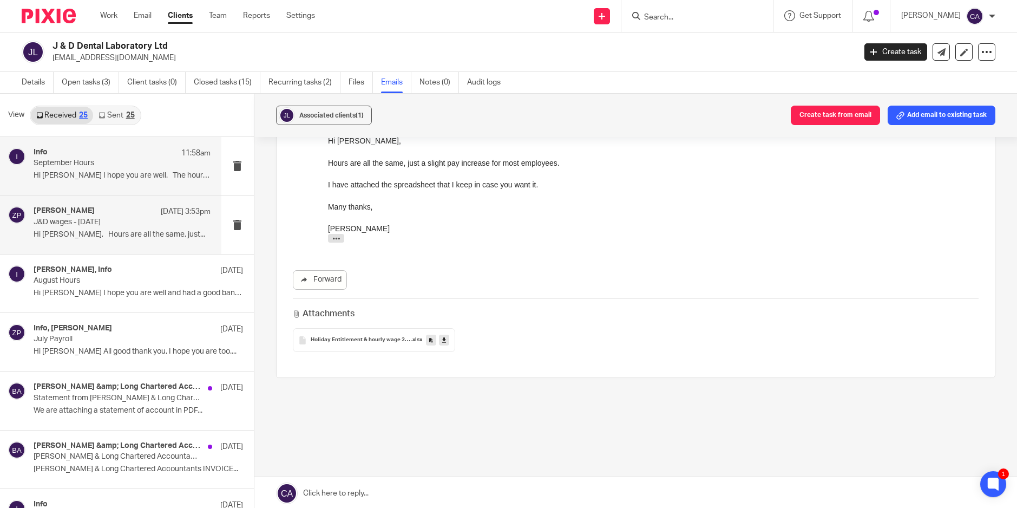
click at [95, 171] on p "Hi Zoe I hope you are well. The hours..." at bounding box center [122, 175] width 177 height 9
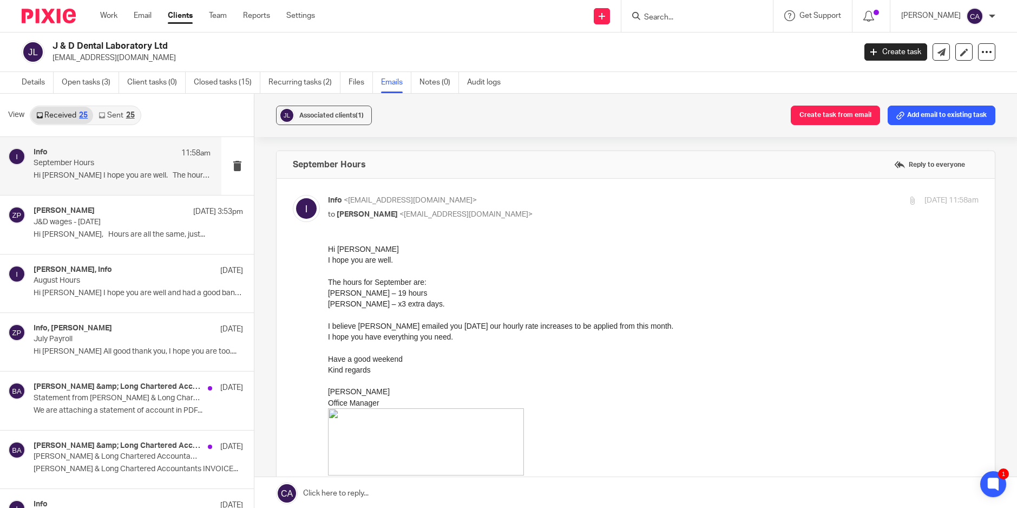
scroll to position [0, 0]
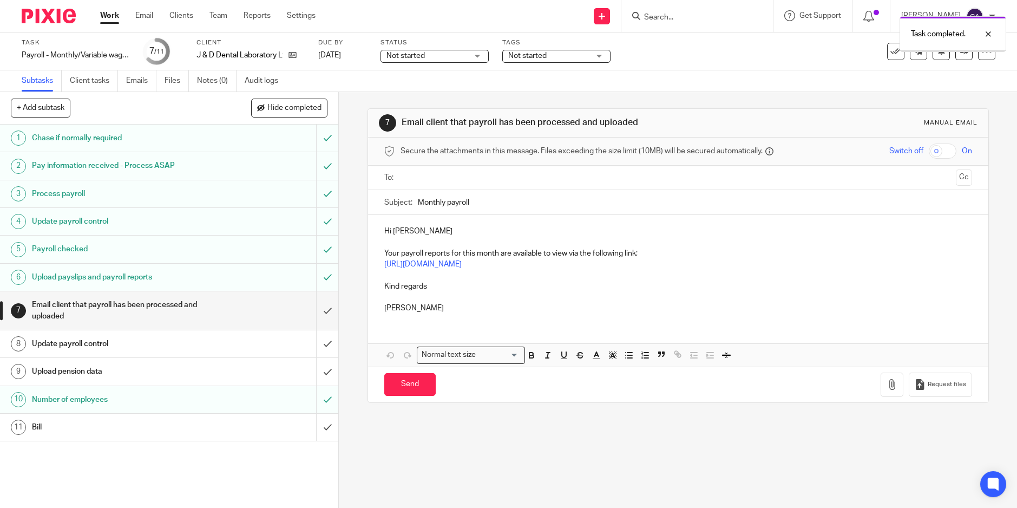
click at [960, 50] on div at bounding box center [953, 51] width 106 height 2
click at [960, 55] on icon at bounding box center [964, 51] width 8 height 8
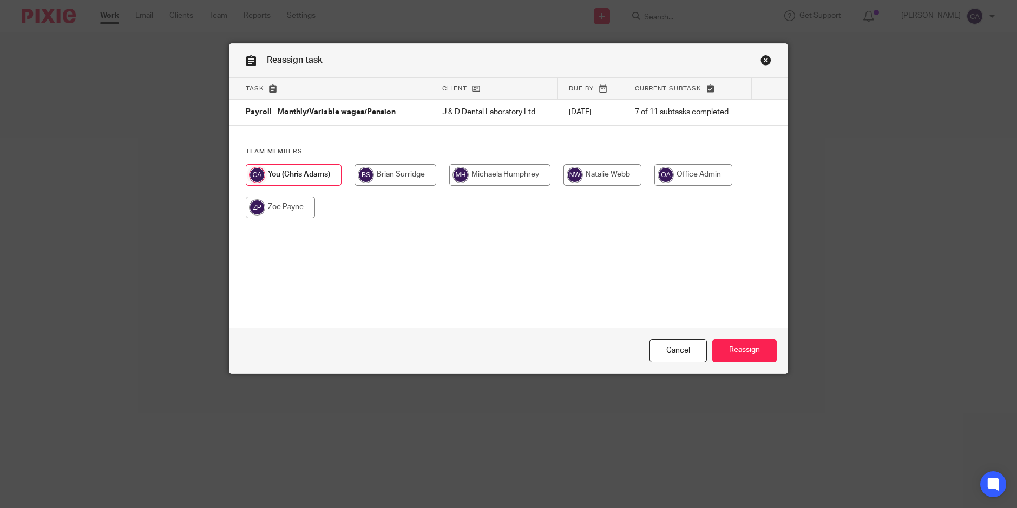
click at [274, 212] on input "radio" at bounding box center [280, 208] width 69 height 22
radio input "true"
click at [755, 357] on input "Reassign" at bounding box center [745, 350] width 64 height 23
